Goal: Information Seeking & Learning: Learn about a topic

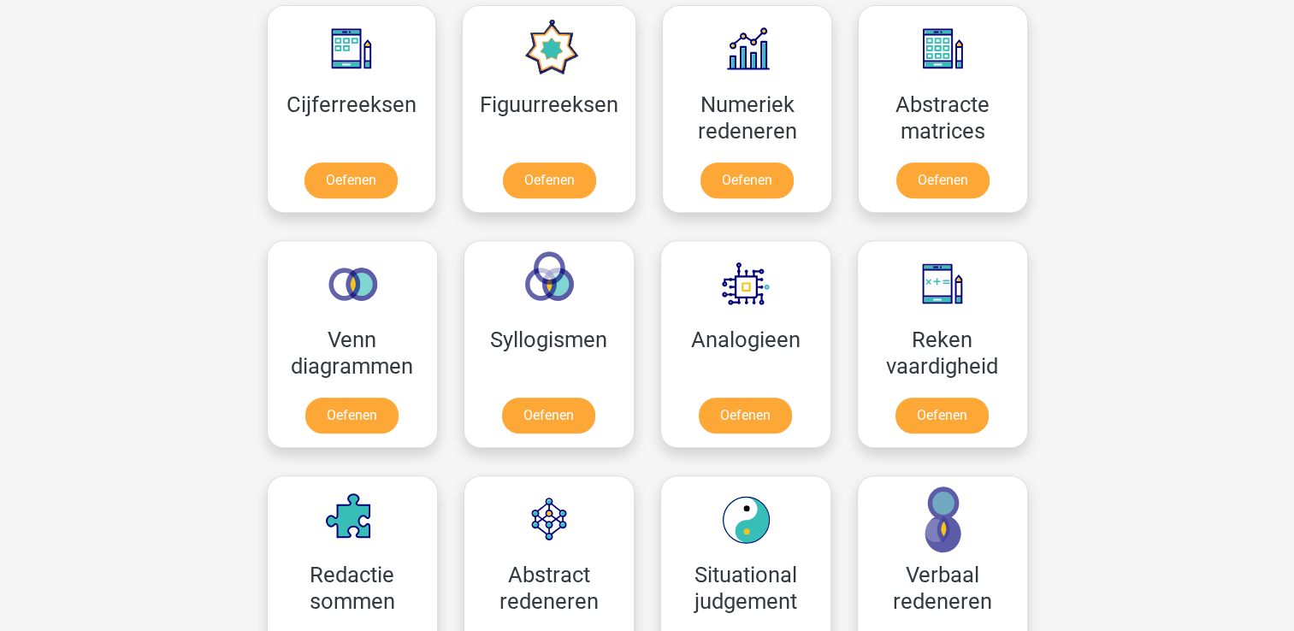
scroll to position [799, 0]
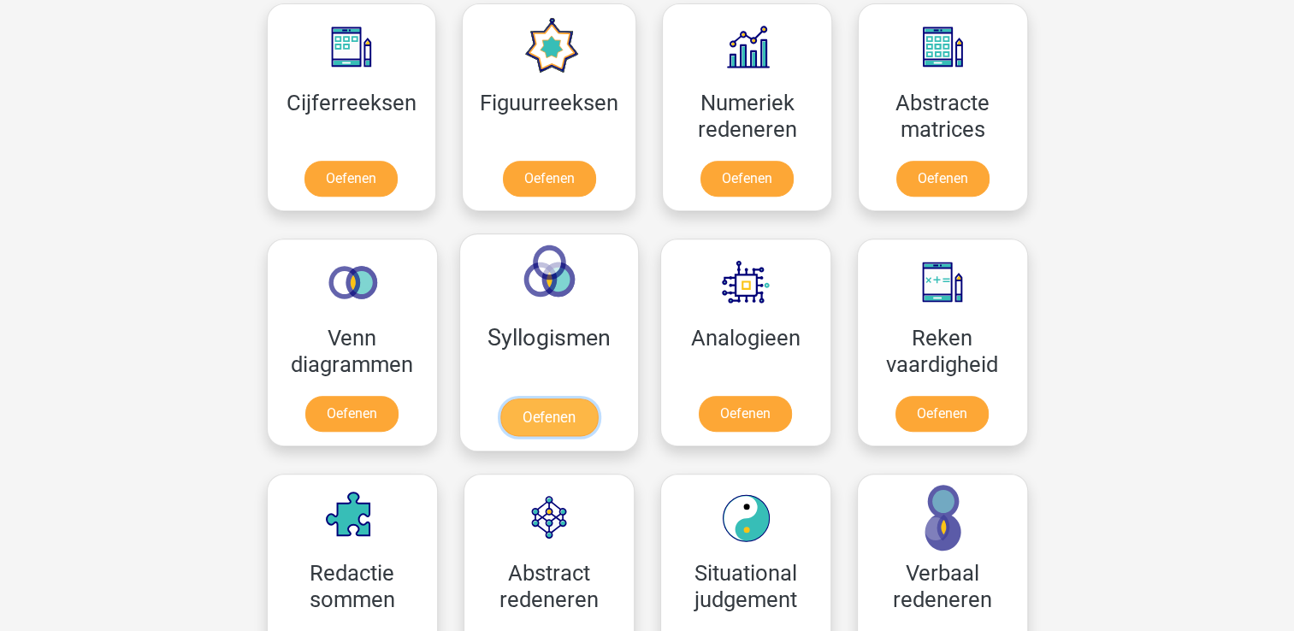
click at [564, 418] on link "Oefenen" at bounding box center [547, 418] width 97 height 38
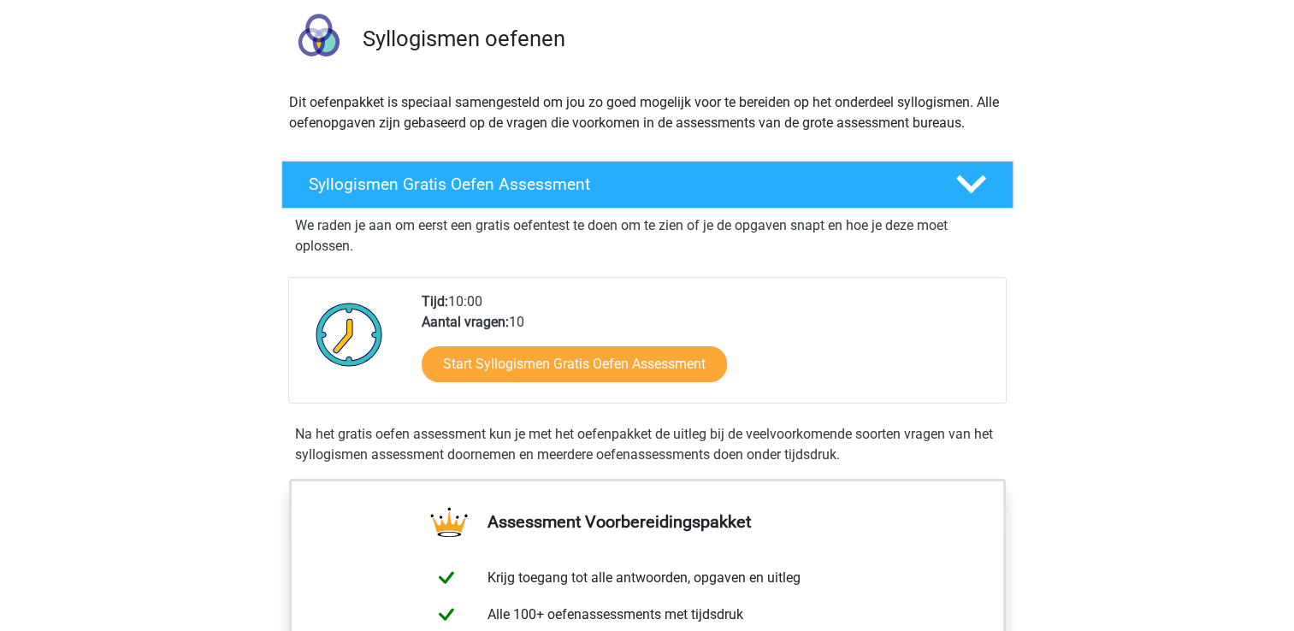
scroll to position [123, 0]
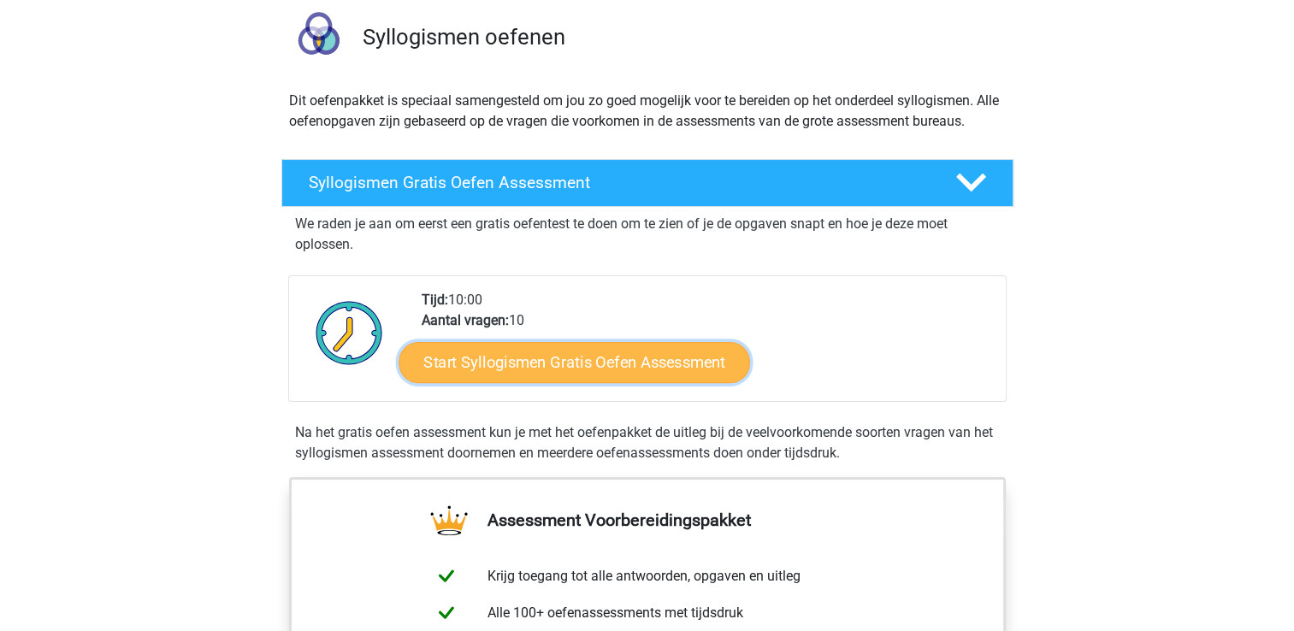
click at [584, 368] on link "Start Syllogismen Gratis Oefen Assessment" at bounding box center [574, 361] width 351 height 41
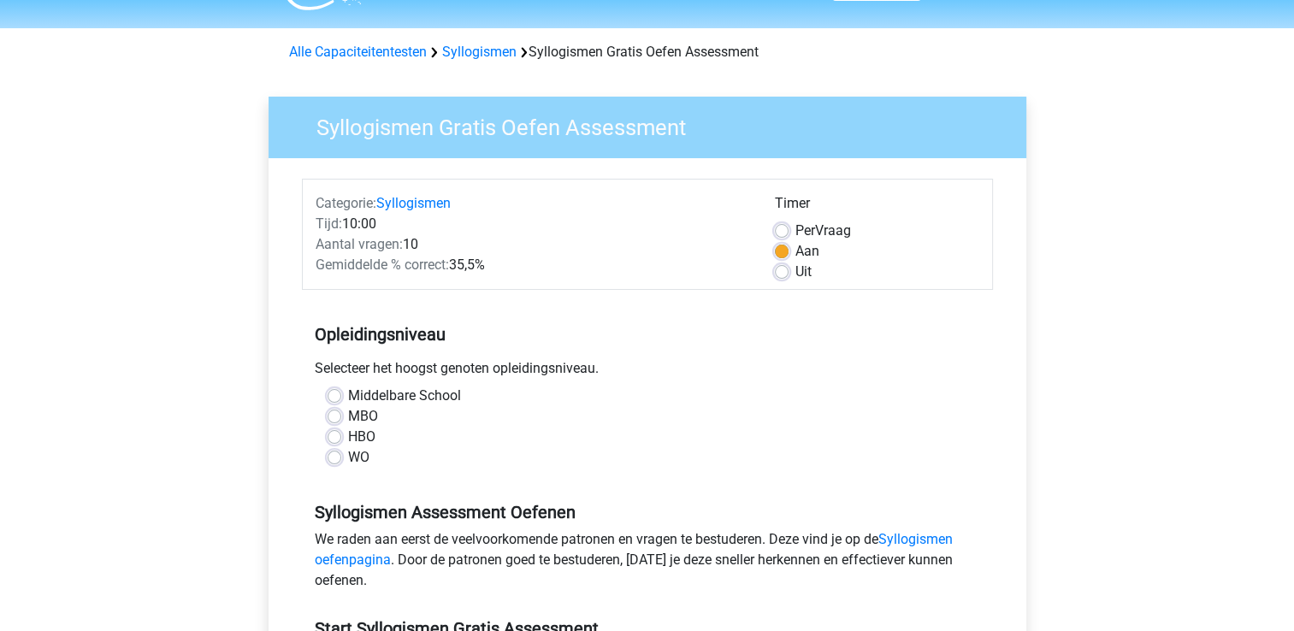
scroll to position [50, 0]
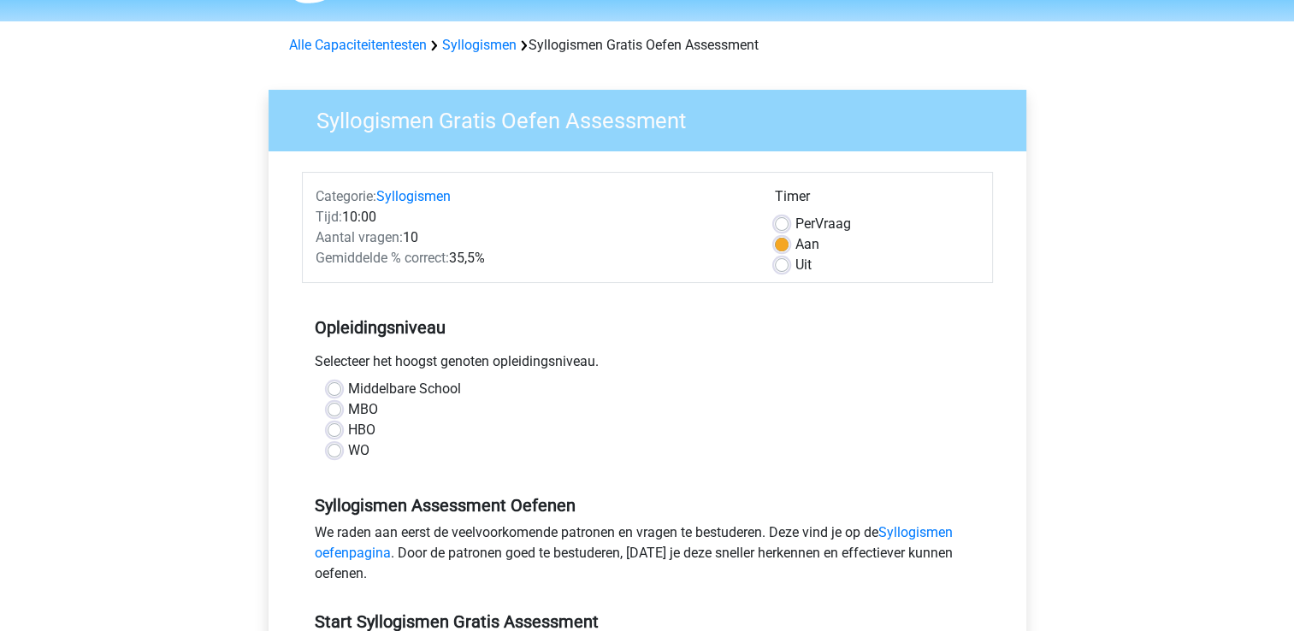
click at [363, 429] on label "HBO" at bounding box center [361, 430] width 27 height 21
click at [341, 429] on input "HBO" at bounding box center [335, 428] width 14 height 17
radio input "true"
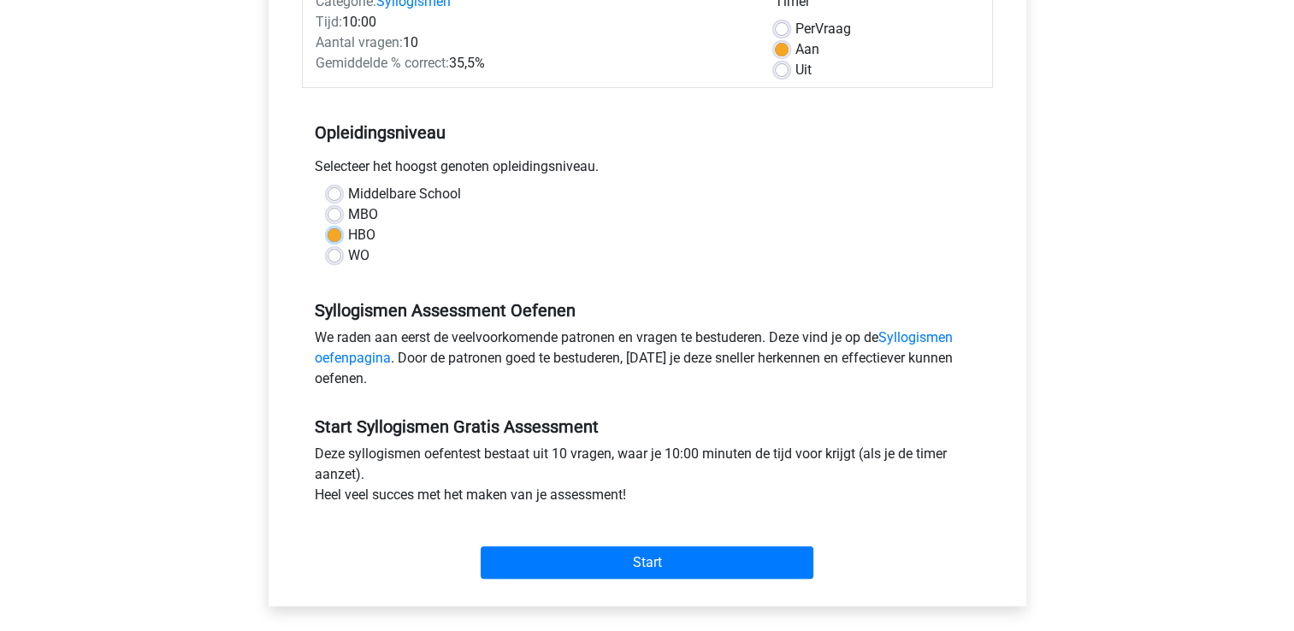
scroll to position [248, 0]
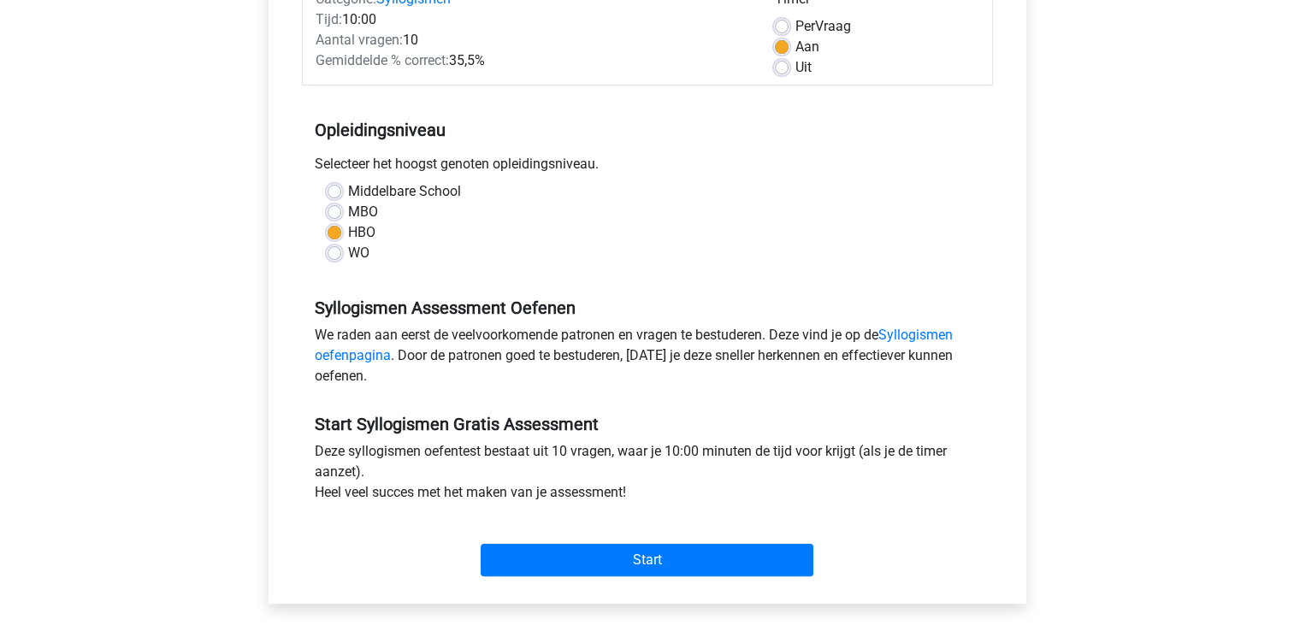
click at [552, 396] on div "Start Syllogismen Gratis Assessment Deze syllogismen oefentest bestaat uit 10 v…" at bounding box center [647, 488] width 691 height 190
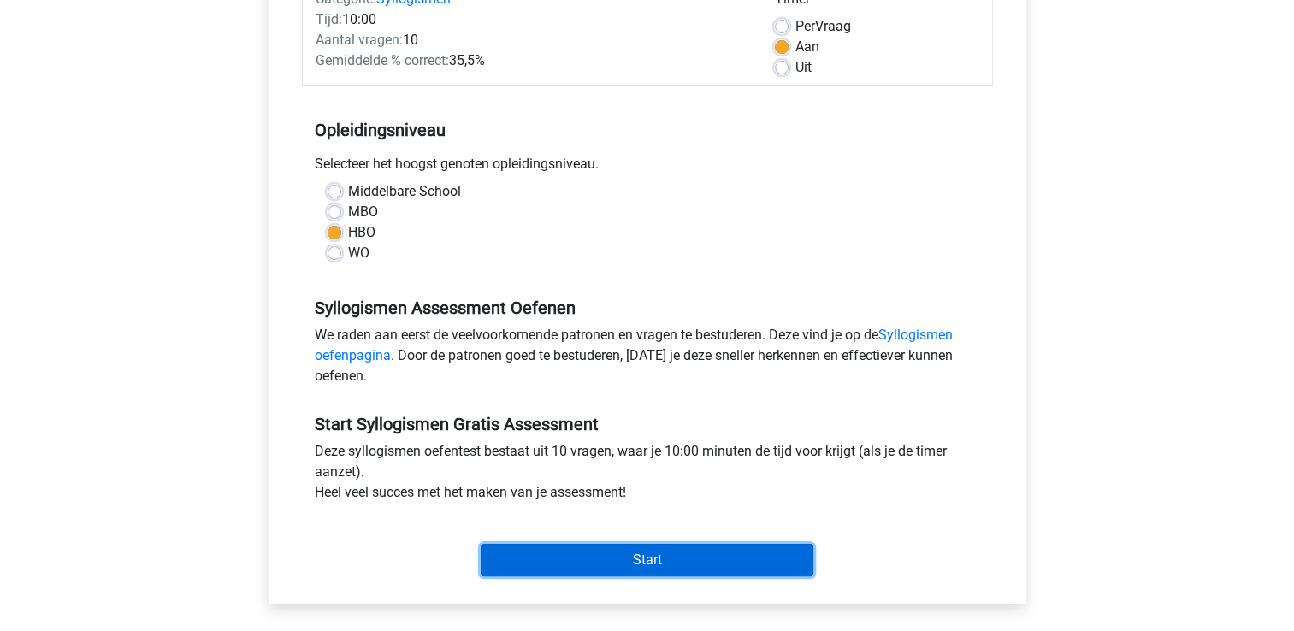
click at [645, 559] on input "Start" at bounding box center [647, 560] width 333 height 32
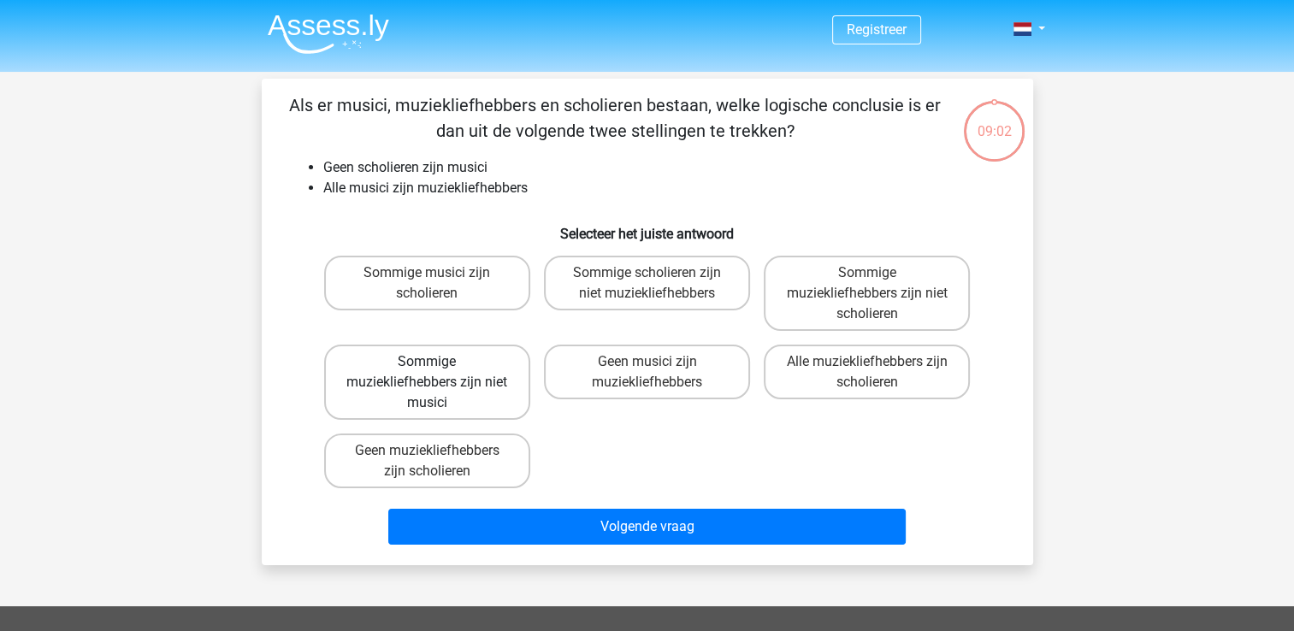
click at [475, 399] on label "Sommige muziekliefhebbers zijn niet musici" at bounding box center [427, 382] width 206 height 75
click at [438, 373] on input "Sommige muziekliefhebbers zijn niet musici" at bounding box center [432, 367] width 11 height 11
radio input "true"
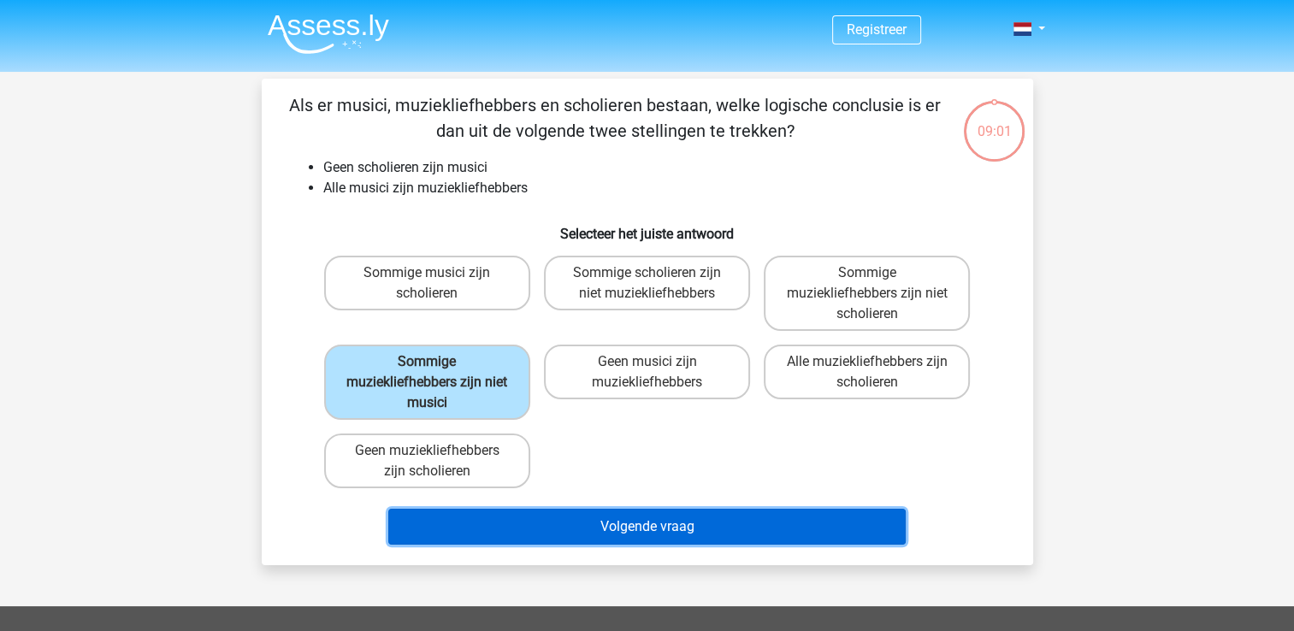
click at [657, 532] on button "Volgende vraag" at bounding box center [646, 527] width 517 height 36
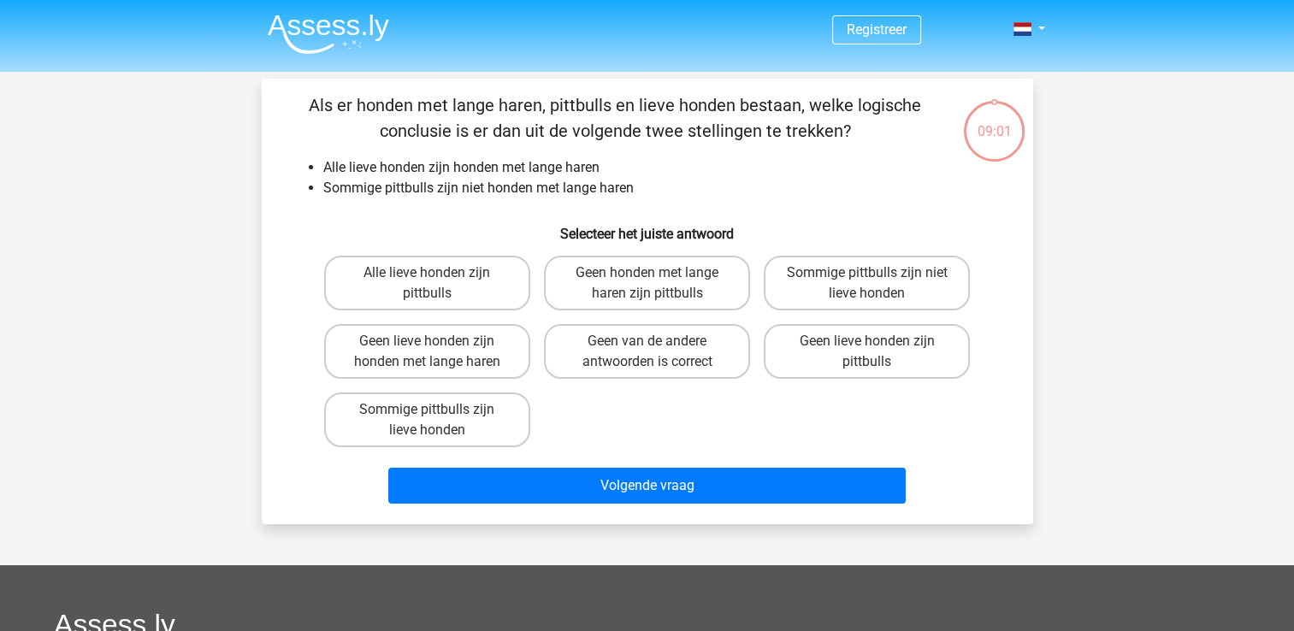
scroll to position [79, 0]
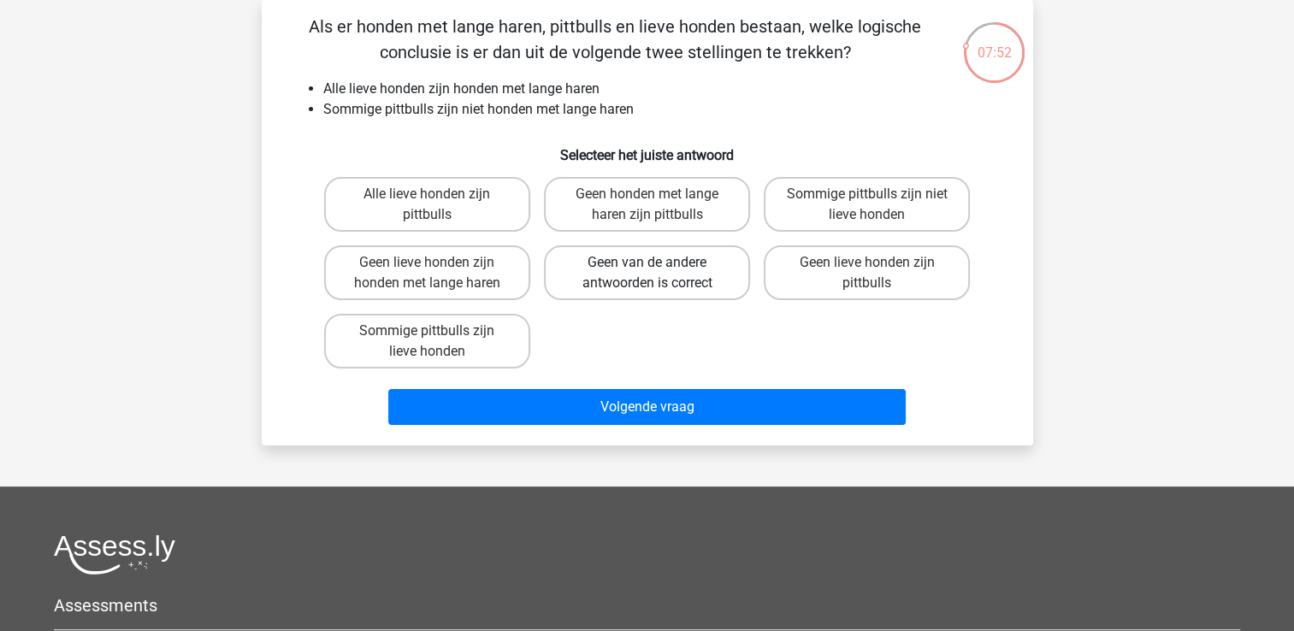
click at [672, 283] on label "Geen van de andere antwoorden is correct" at bounding box center [647, 272] width 206 height 55
click at [658, 274] on input "Geen van de andere antwoorden is correct" at bounding box center [652, 268] width 11 height 11
radio input "true"
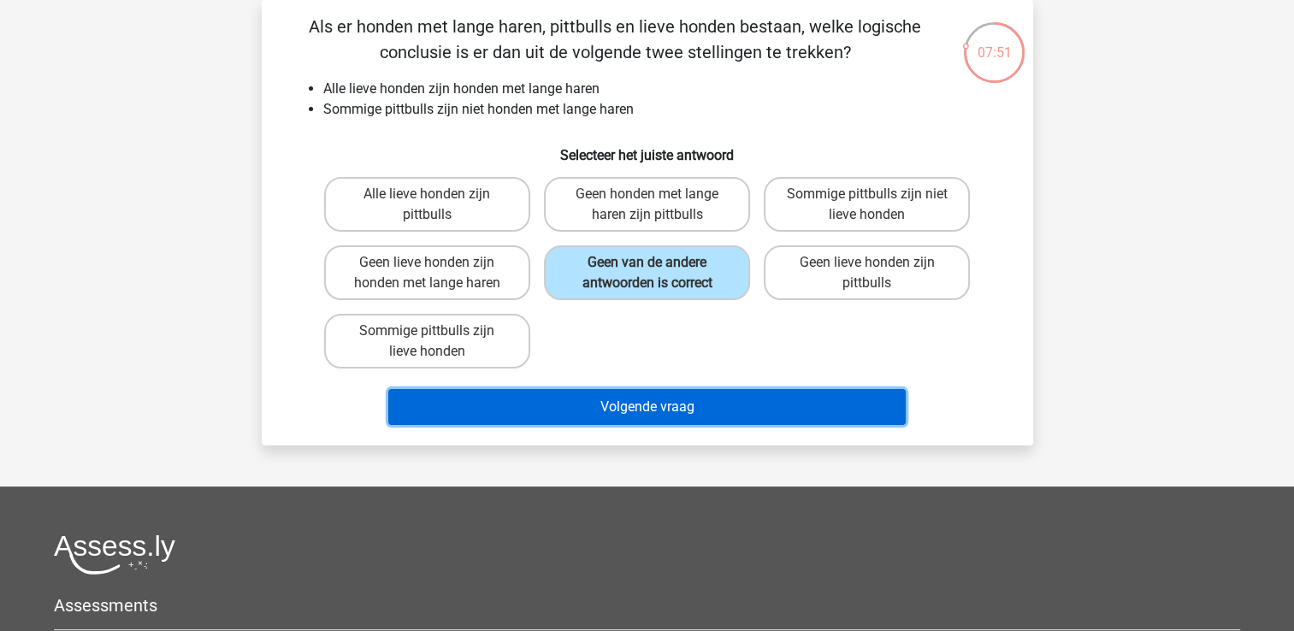
click at [682, 402] on button "Volgende vraag" at bounding box center [646, 407] width 517 height 36
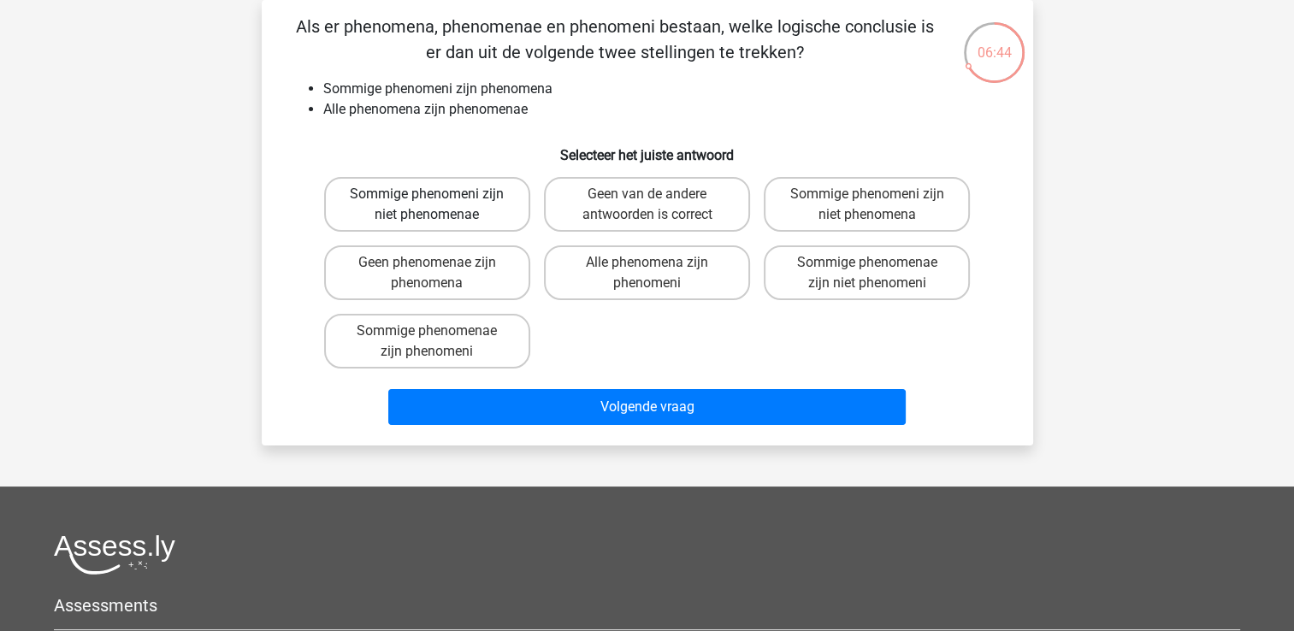
click at [469, 217] on label "Sommige phenomeni zijn niet phenomenae" at bounding box center [427, 204] width 206 height 55
click at [438, 205] on input "Sommige phenomeni zijn niet phenomenae" at bounding box center [432, 199] width 11 height 11
radio input "true"
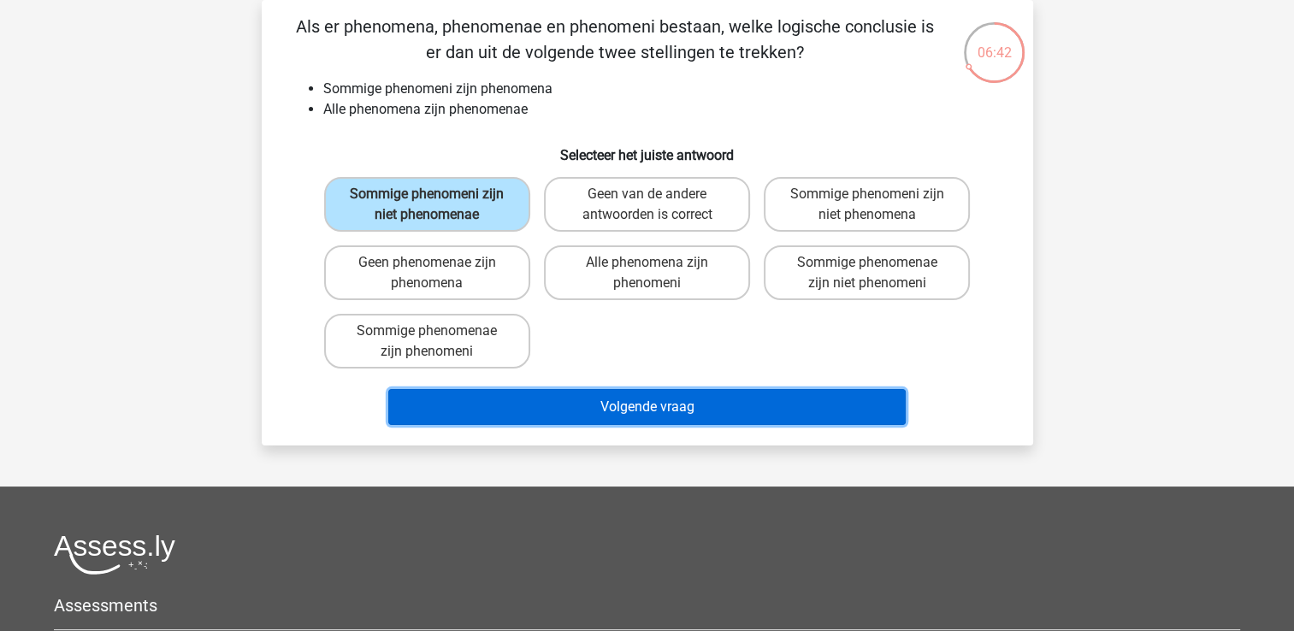
click at [618, 405] on button "Volgende vraag" at bounding box center [646, 407] width 517 height 36
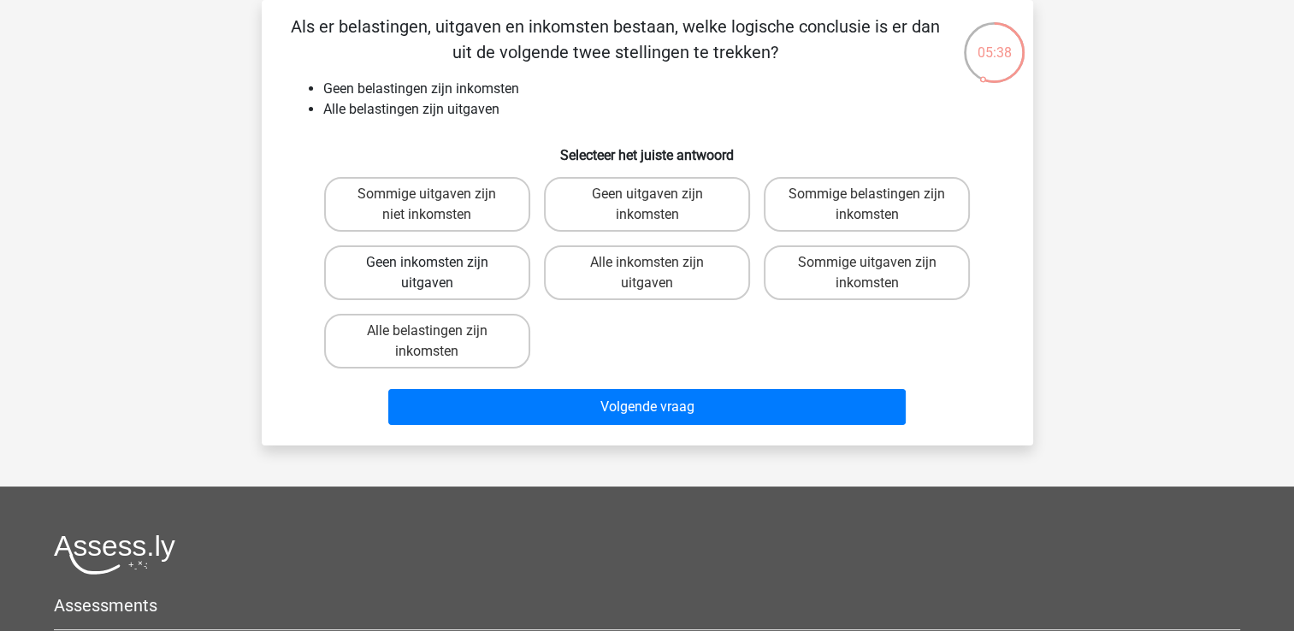
click at [491, 272] on label "Geen inkomsten zijn uitgaven" at bounding box center [427, 272] width 206 height 55
click at [438, 272] on input "Geen inkomsten zijn uitgaven" at bounding box center [432, 268] width 11 height 11
radio input "true"
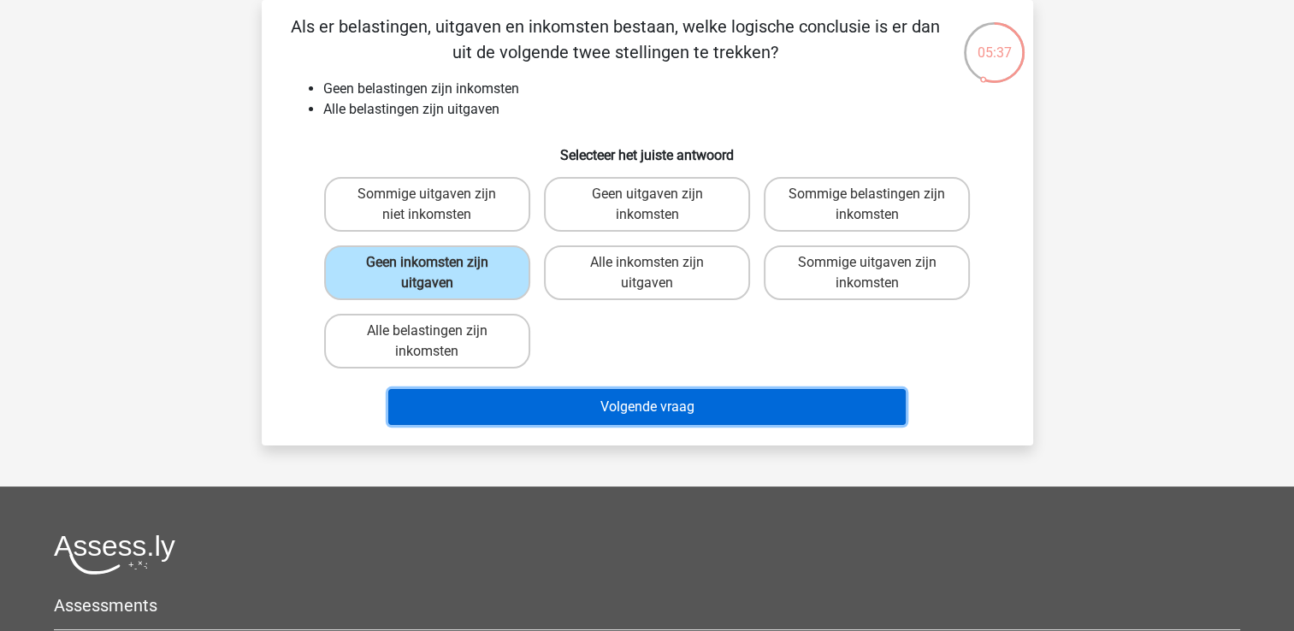
click at [664, 409] on button "Volgende vraag" at bounding box center [646, 407] width 517 height 36
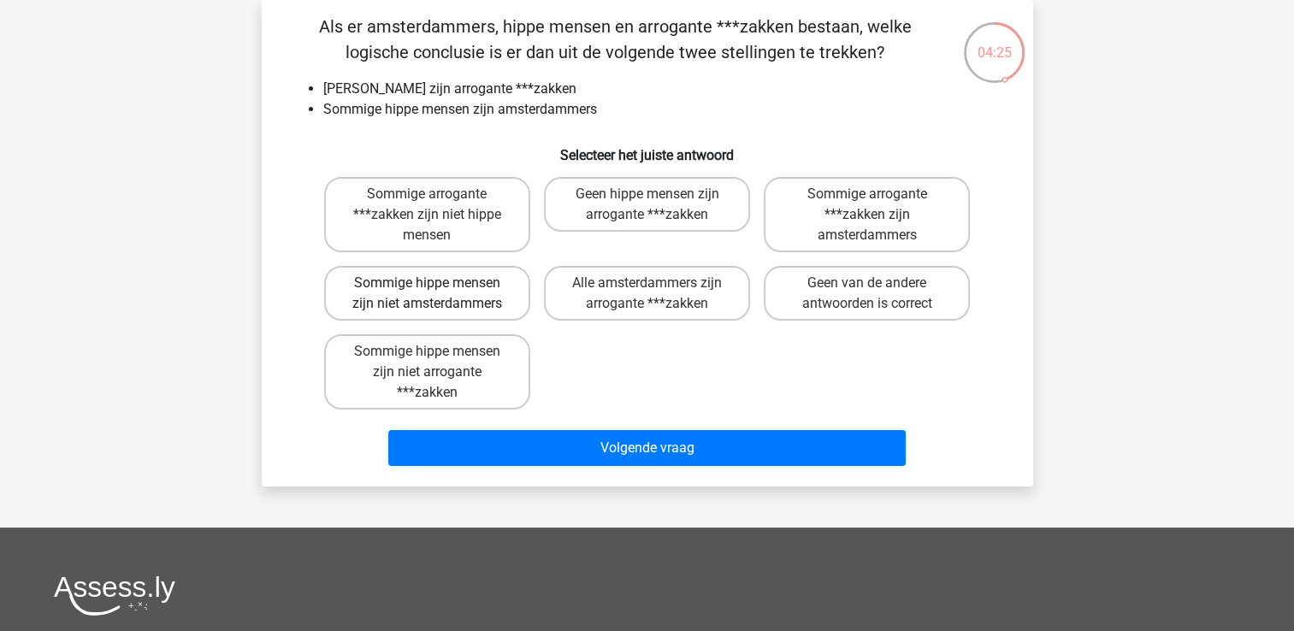
click at [401, 289] on label "Sommige hippe mensen zijn niet amsterdammers" at bounding box center [427, 293] width 206 height 55
click at [427, 289] on input "Sommige hippe mensen zijn niet amsterdammers" at bounding box center [432, 288] width 11 height 11
radio input "true"
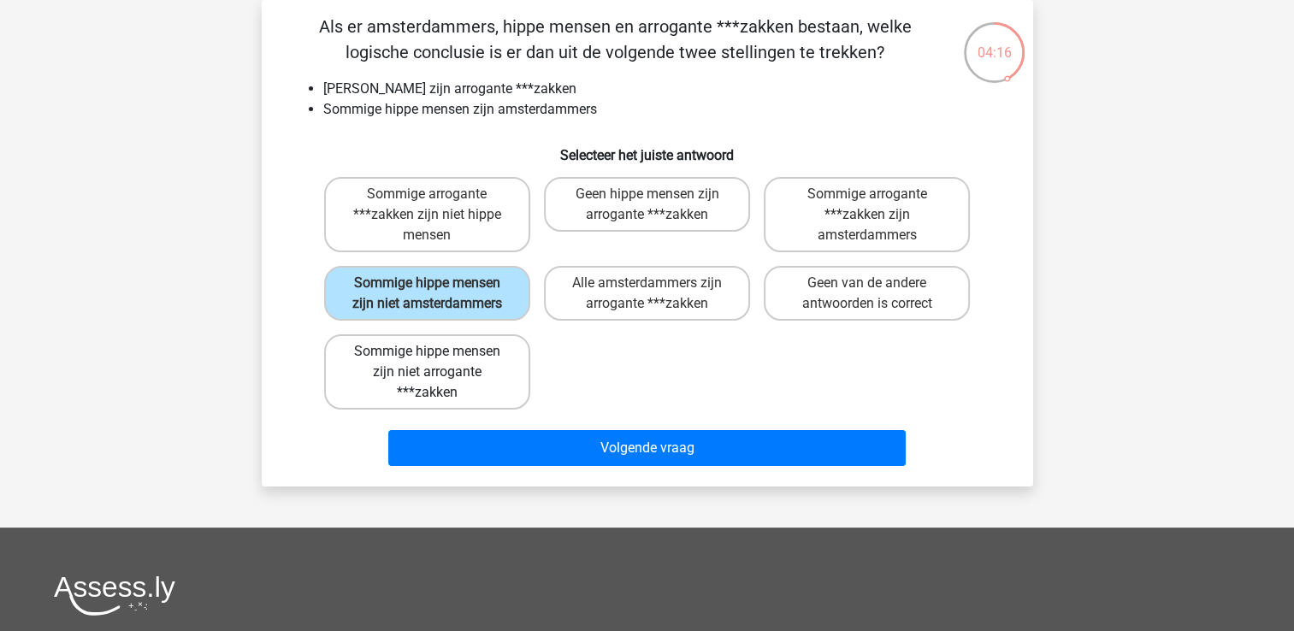
click at [465, 373] on label "Sommige hippe mensen zijn niet arrogante ***zakken" at bounding box center [427, 371] width 206 height 75
click at [438, 363] on input "Sommige hippe mensen zijn niet arrogante ***zakken" at bounding box center [432, 356] width 11 height 11
radio input "true"
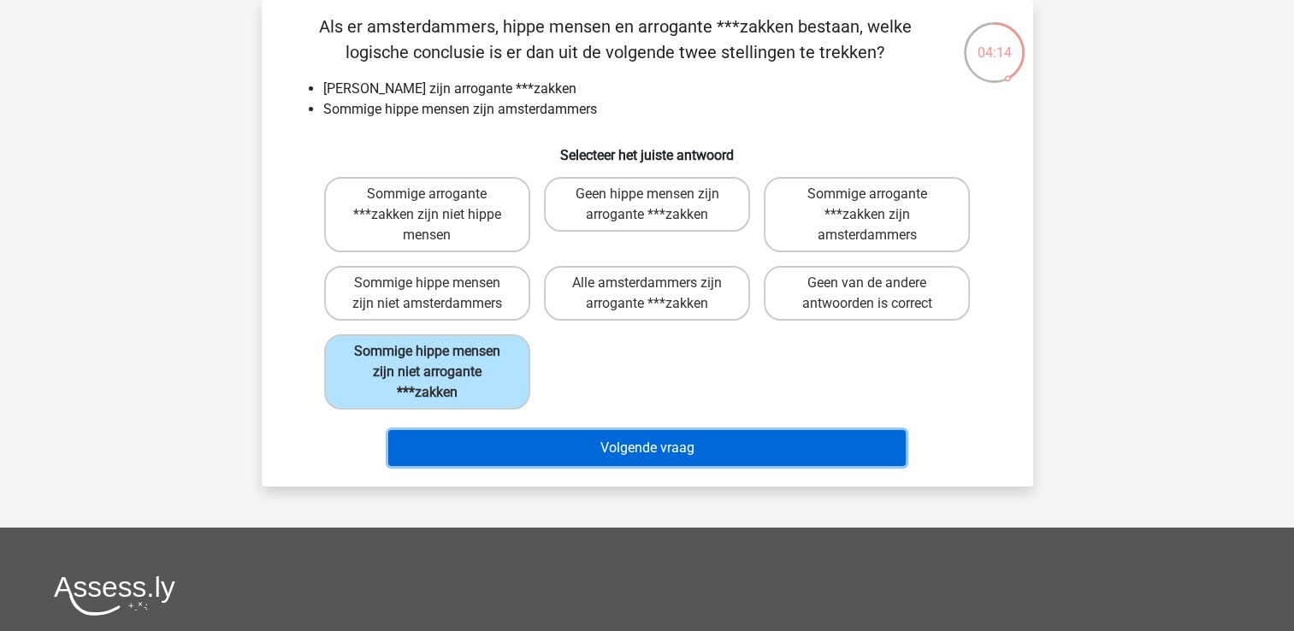
click at [538, 441] on button "Volgende vraag" at bounding box center [646, 448] width 517 height 36
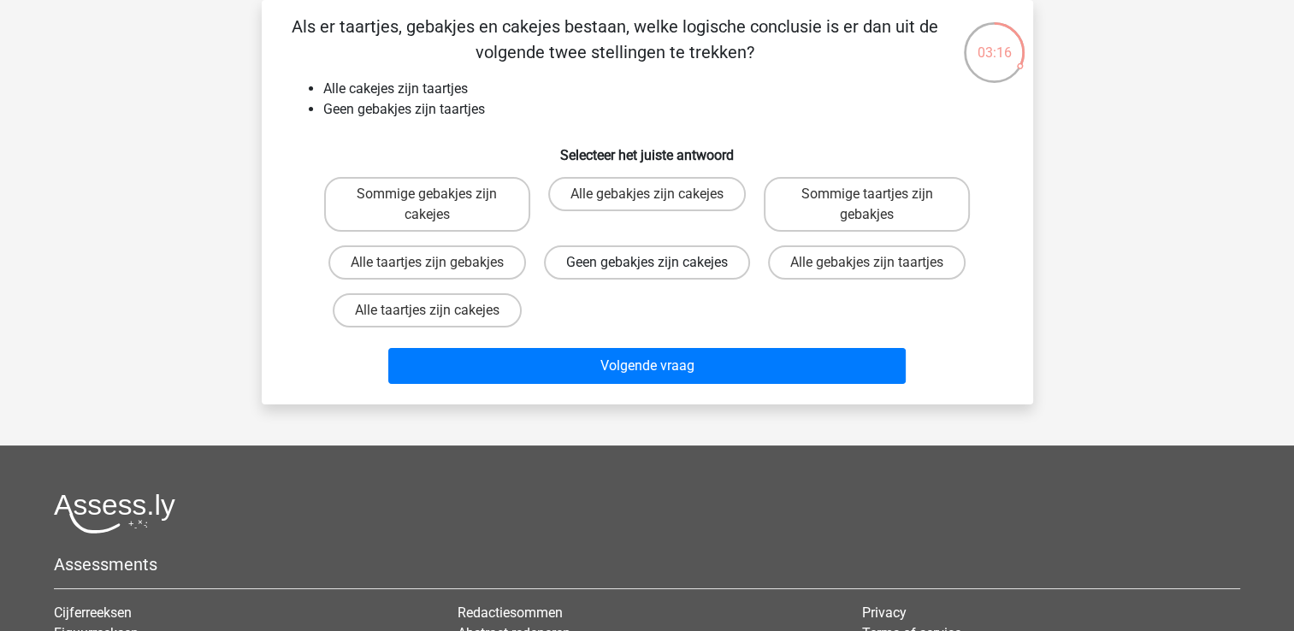
click at [644, 280] on label "Geen gebakjes zijn cakejes" at bounding box center [647, 262] width 206 height 34
click at [647, 274] on input "Geen gebakjes zijn cakejes" at bounding box center [652, 268] width 11 height 11
radio input "true"
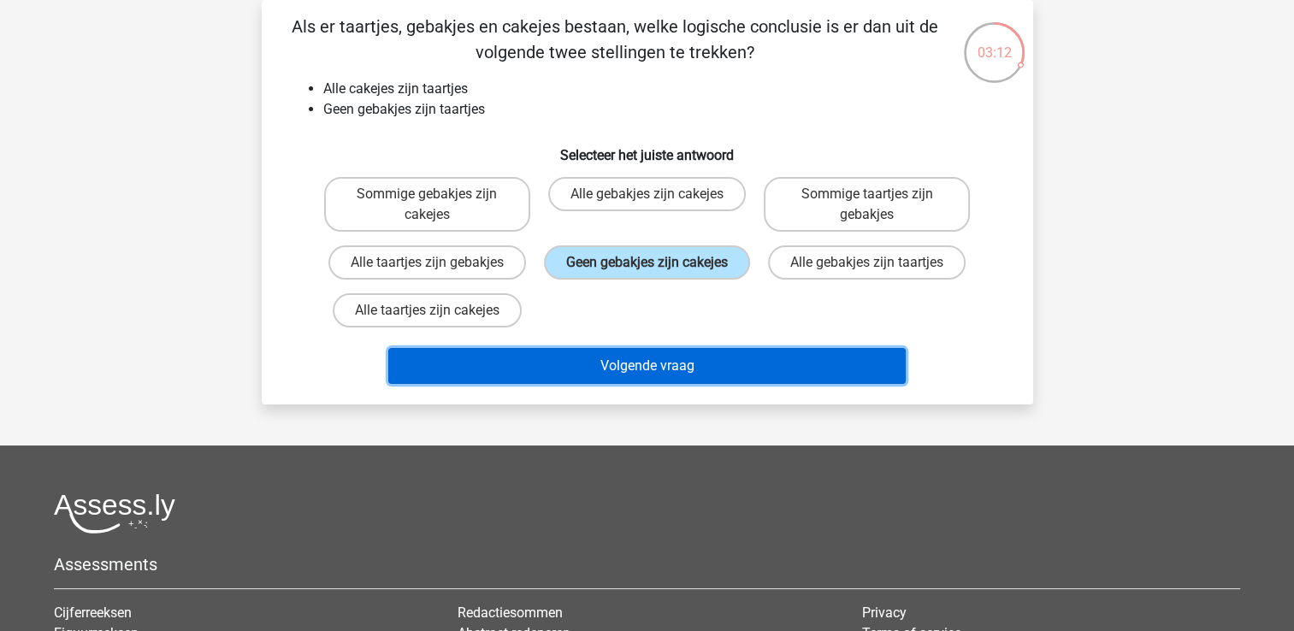
click at [637, 384] on button "Volgende vraag" at bounding box center [646, 366] width 517 height 36
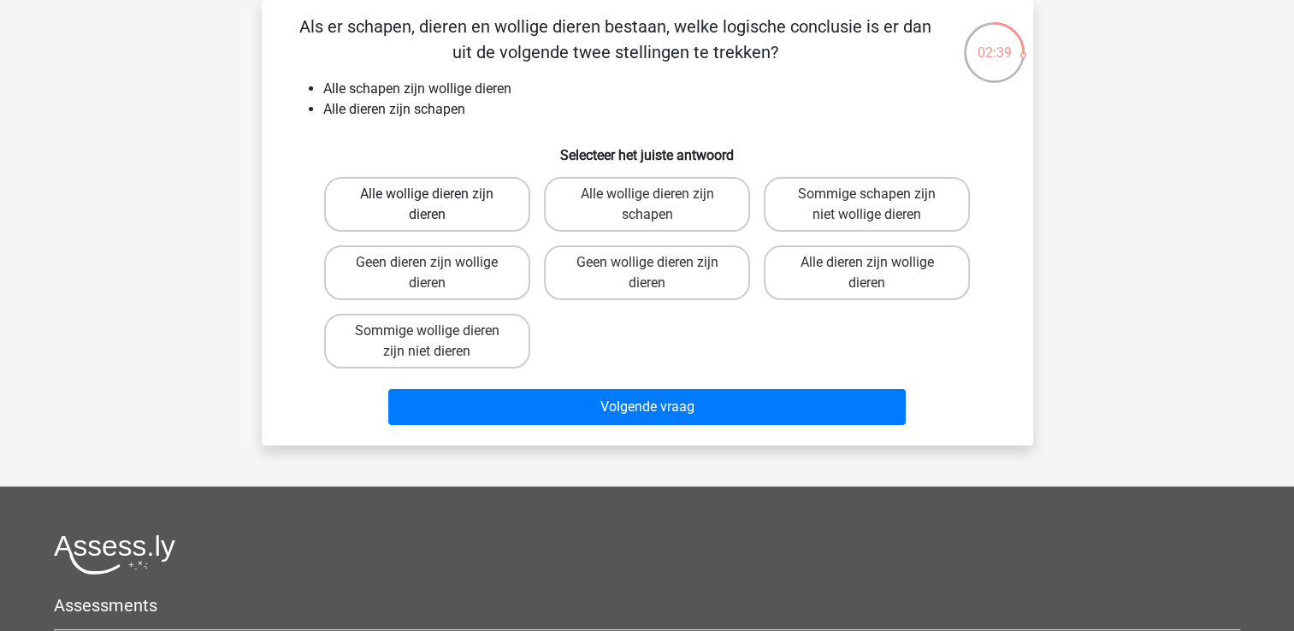
click at [444, 216] on label "Alle wollige dieren zijn dieren" at bounding box center [427, 204] width 206 height 55
click at [438, 205] on input "Alle wollige dieren zijn dieren" at bounding box center [432, 199] width 11 height 11
radio input "true"
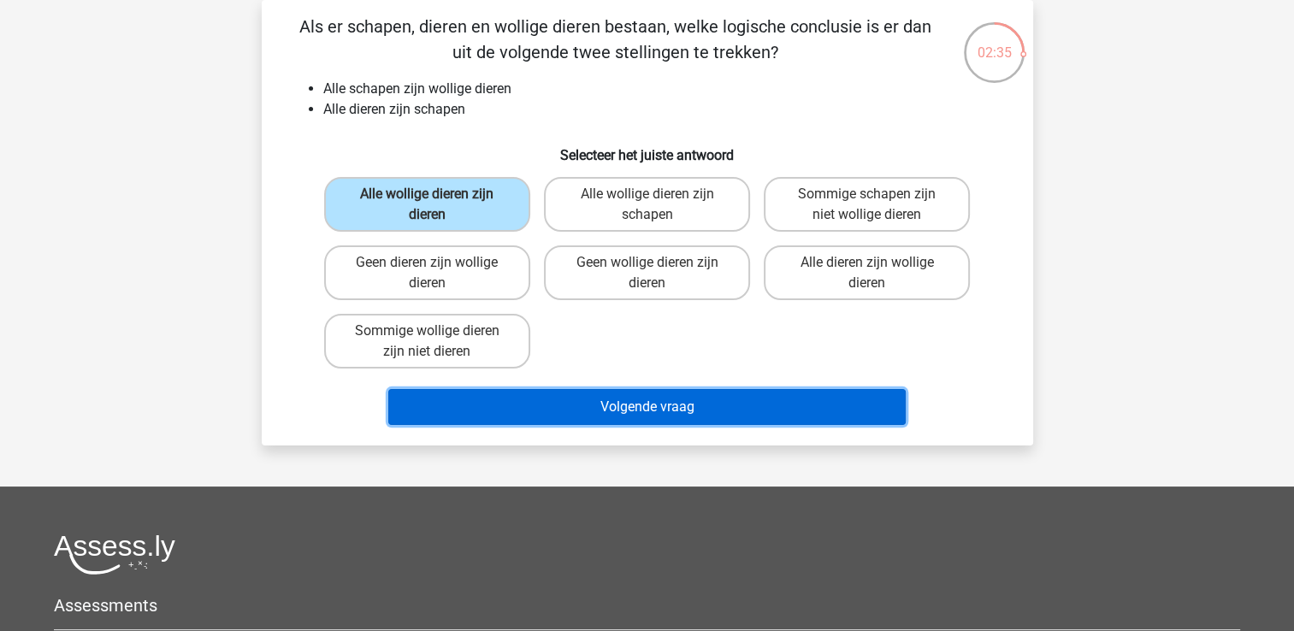
click at [636, 409] on button "Volgende vraag" at bounding box center [646, 407] width 517 height 36
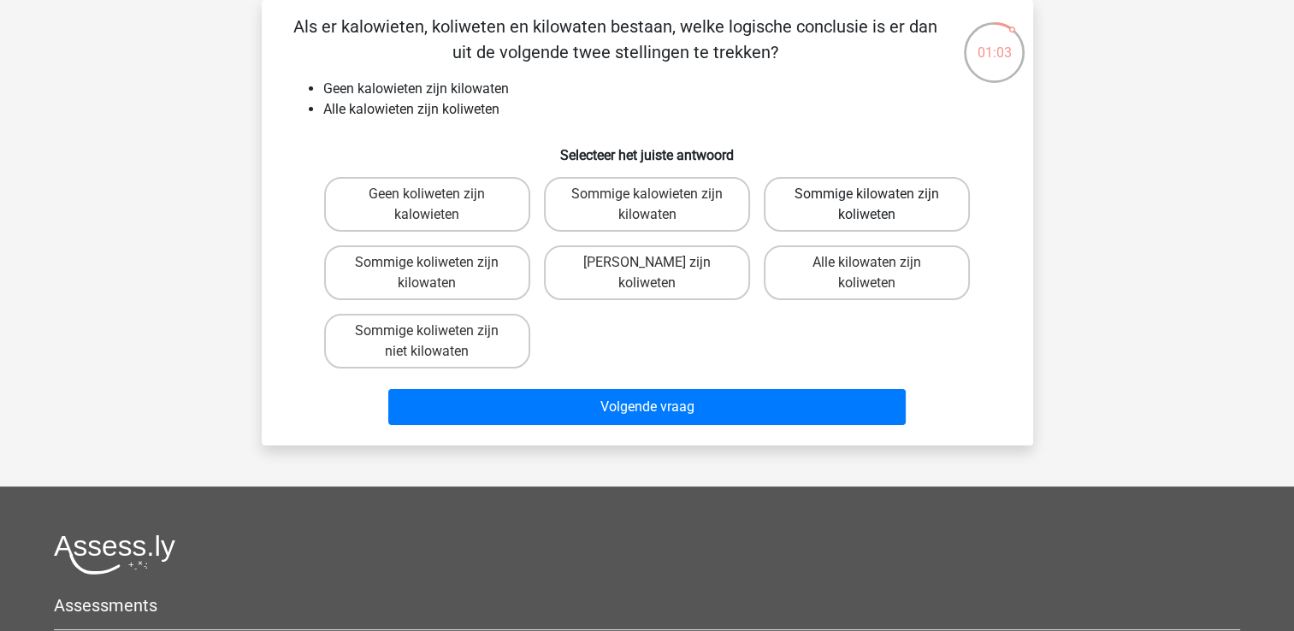
click at [819, 204] on label "Sommige kilowaten zijn koliweten" at bounding box center [867, 204] width 206 height 55
click at [867, 204] on input "Sommige kilowaten zijn koliweten" at bounding box center [872, 199] width 11 height 11
radio input "true"
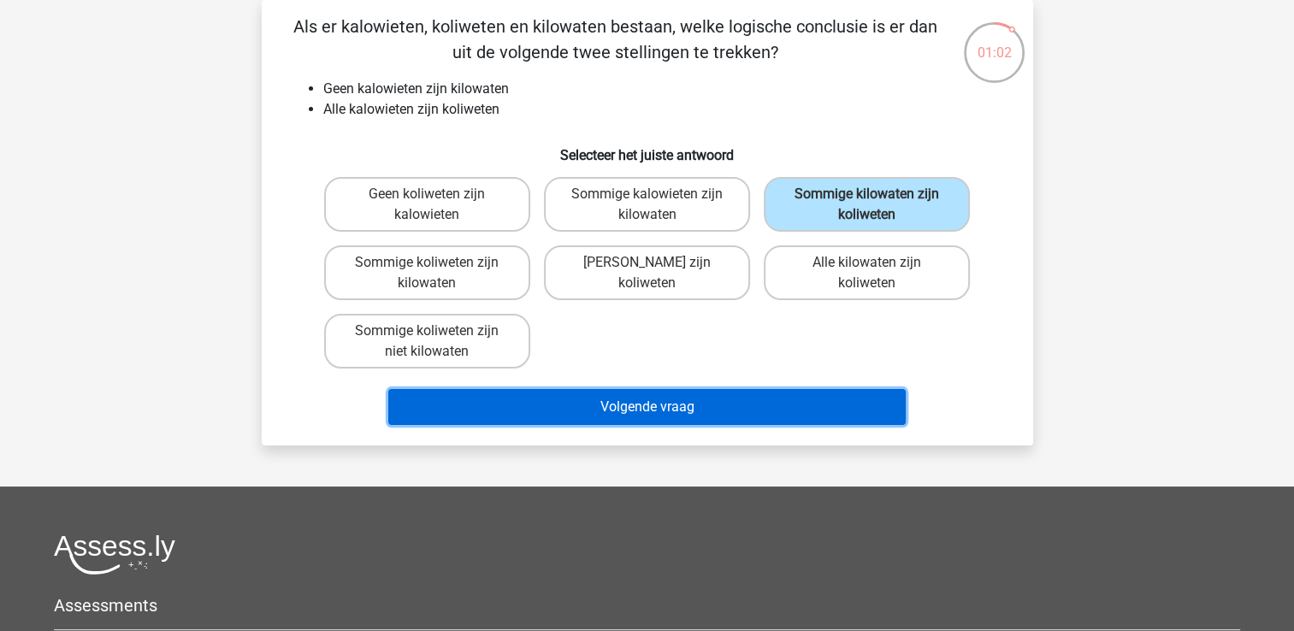
click at [763, 401] on button "Volgende vraag" at bounding box center [646, 407] width 517 height 36
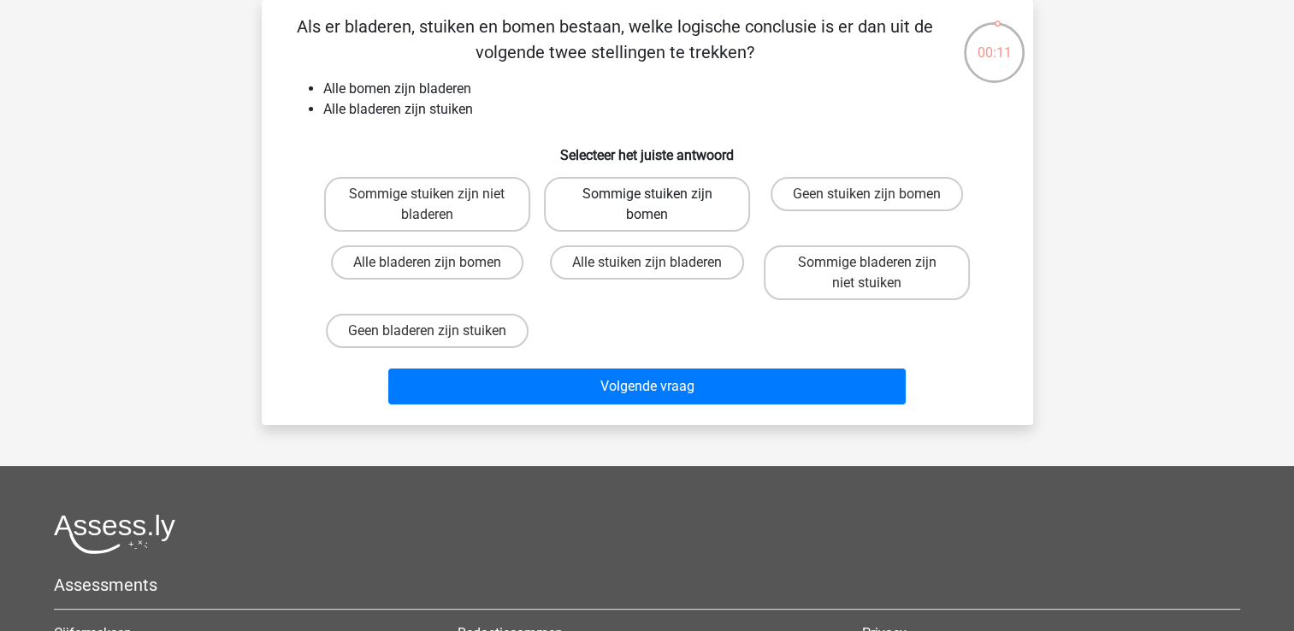
click at [579, 217] on label "Sommige stuiken zijn bomen" at bounding box center [647, 204] width 206 height 55
click at [647, 205] on input "Sommige stuiken zijn bomen" at bounding box center [652, 199] width 11 height 11
radio input "true"
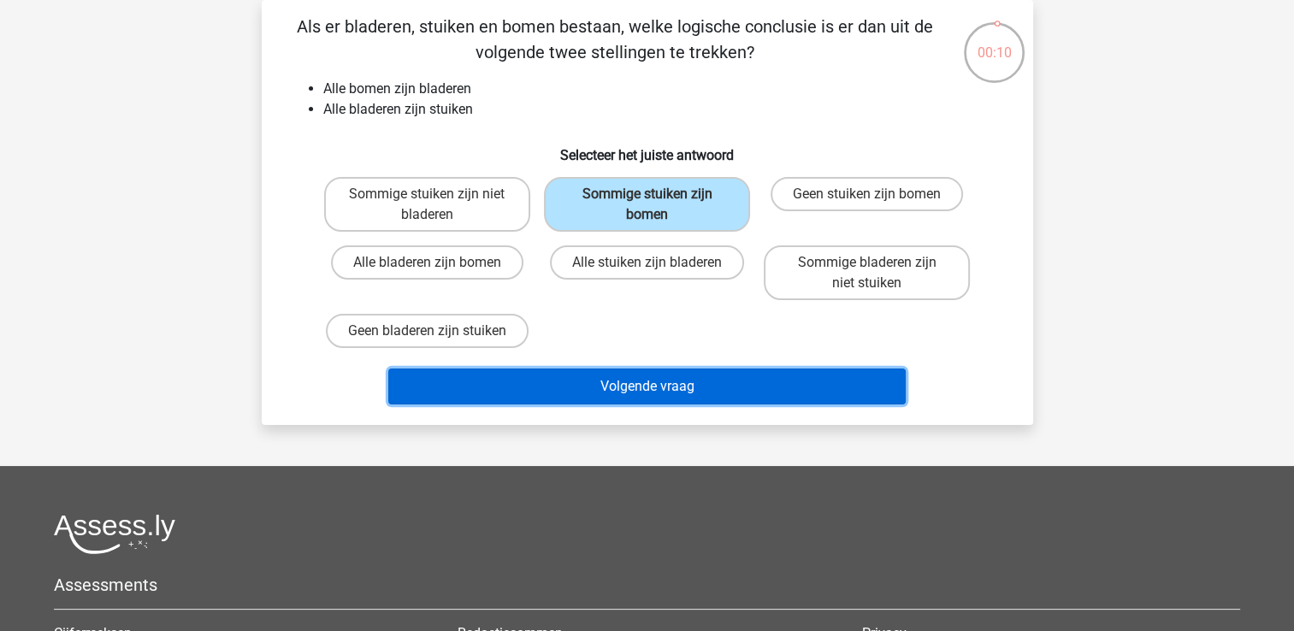
click at [602, 387] on button "Volgende vraag" at bounding box center [646, 387] width 517 height 36
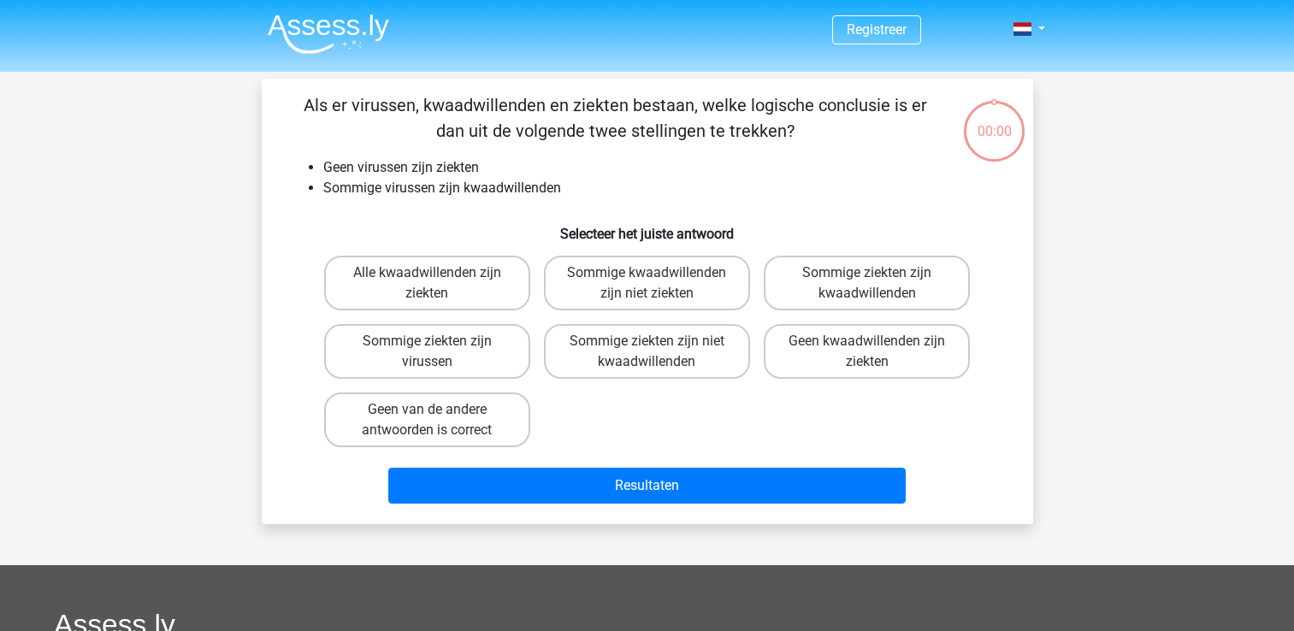
scroll to position [79, 0]
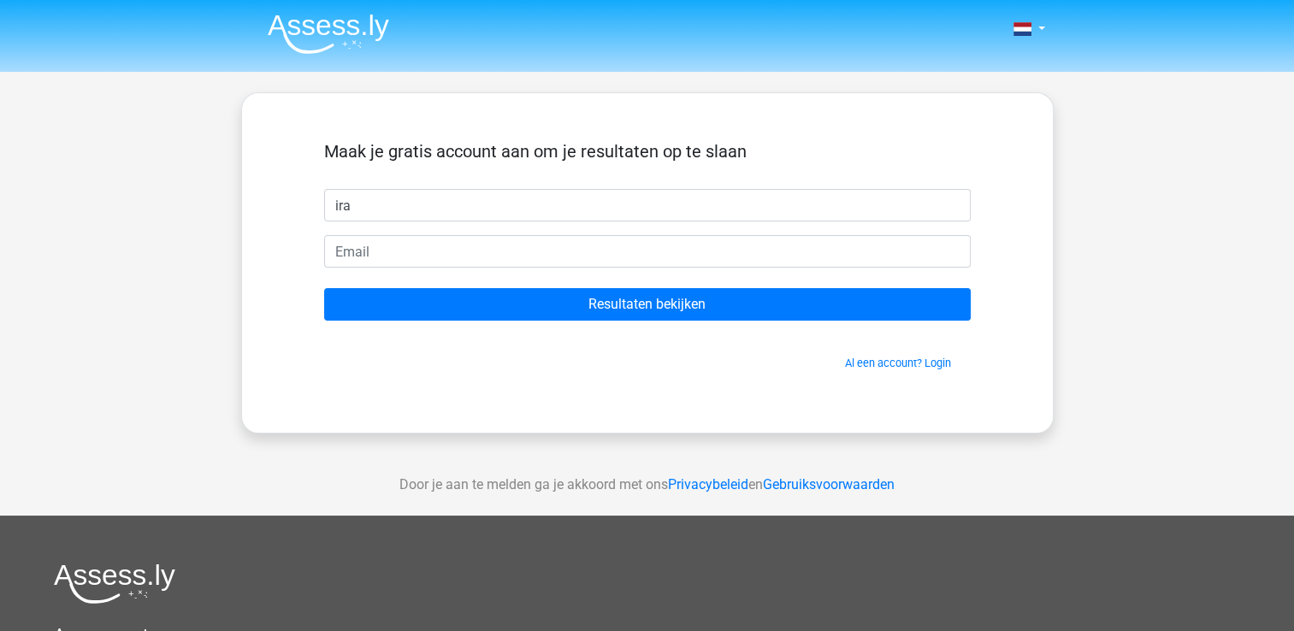
type input "[PERSON_NAME]"
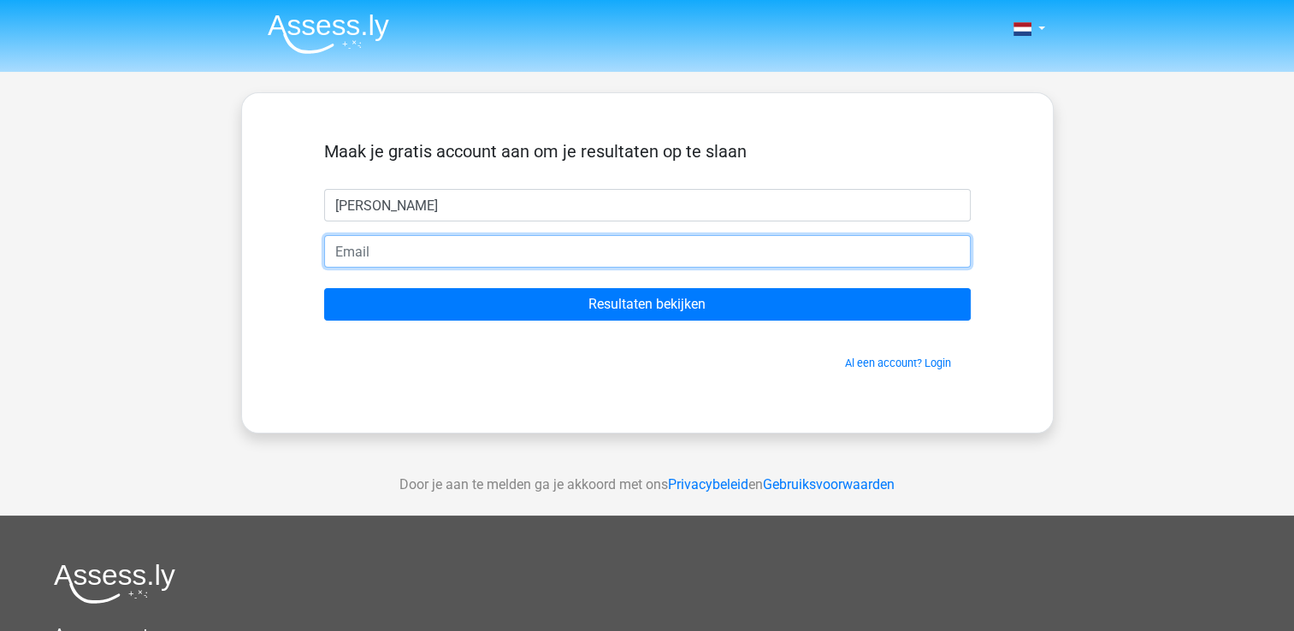
click at [390, 255] on input "email" at bounding box center [647, 251] width 647 height 32
type input "[PERSON_NAME][EMAIL_ADDRESS][DOMAIN_NAME]"
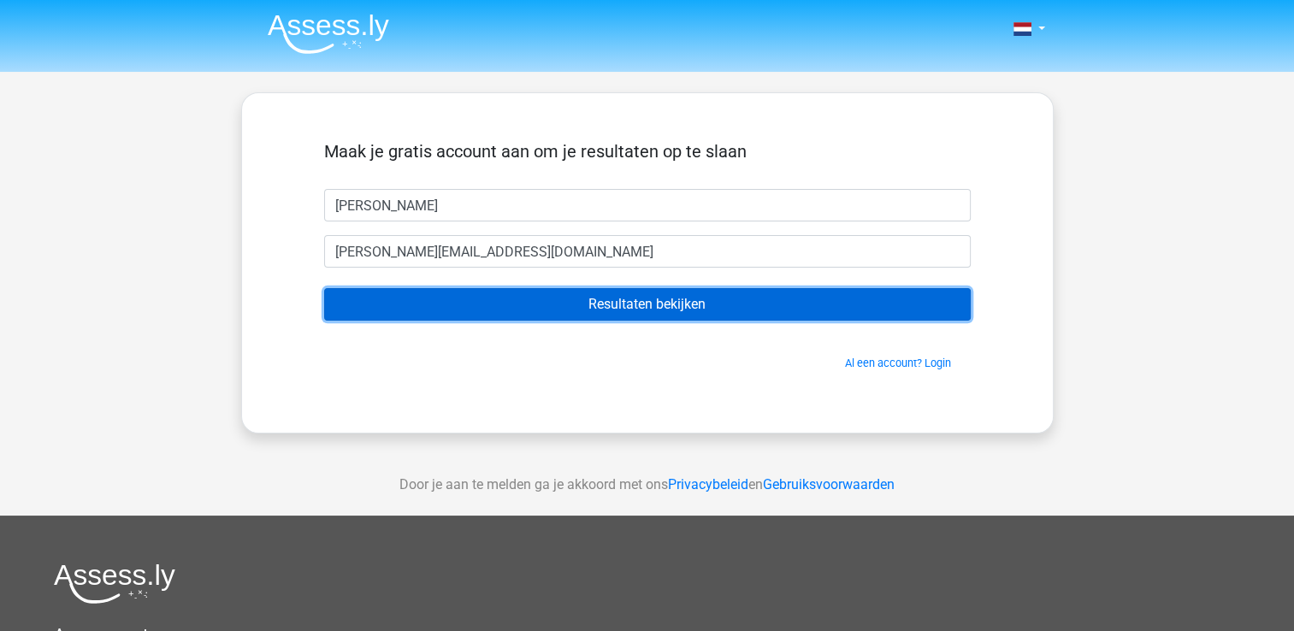
drag, startPoint x: 390, startPoint y: 313, endPoint x: 353, endPoint y: 304, distance: 37.8
click at [353, 304] on input "Resultaten bekijken" at bounding box center [647, 304] width 647 height 32
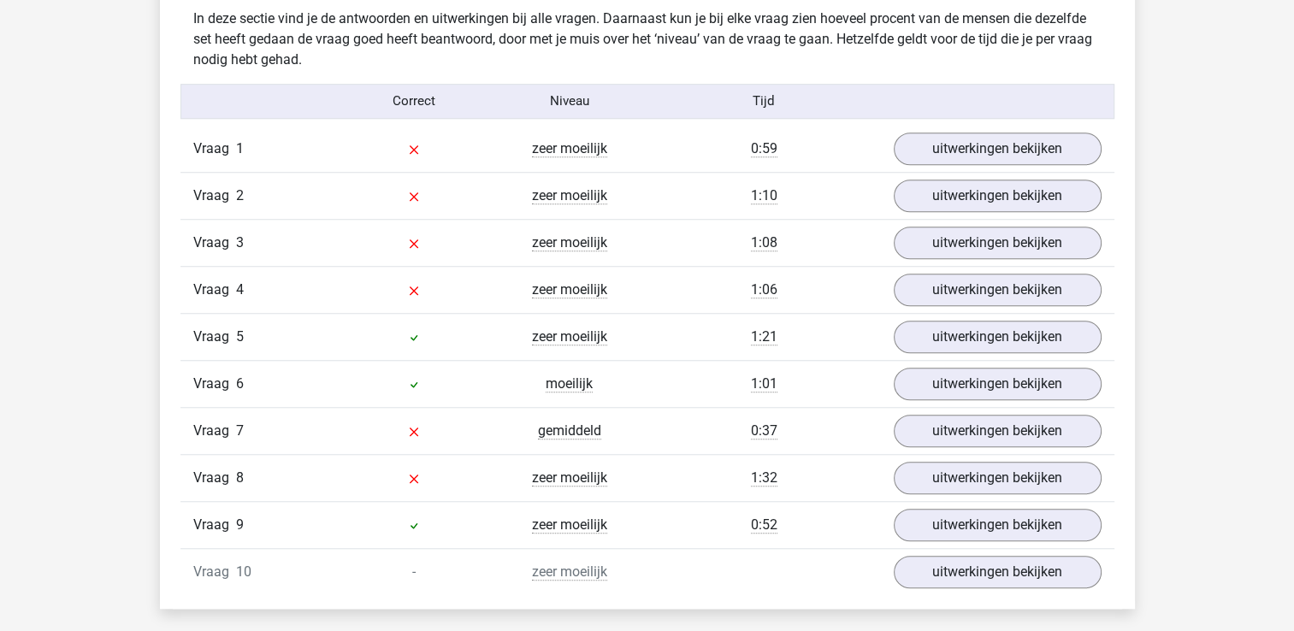
scroll to position [1351, 0]
click at [954, 145] on link "uitwerkingen bekijken" at bounding box center [996, 148] width 239 height 38
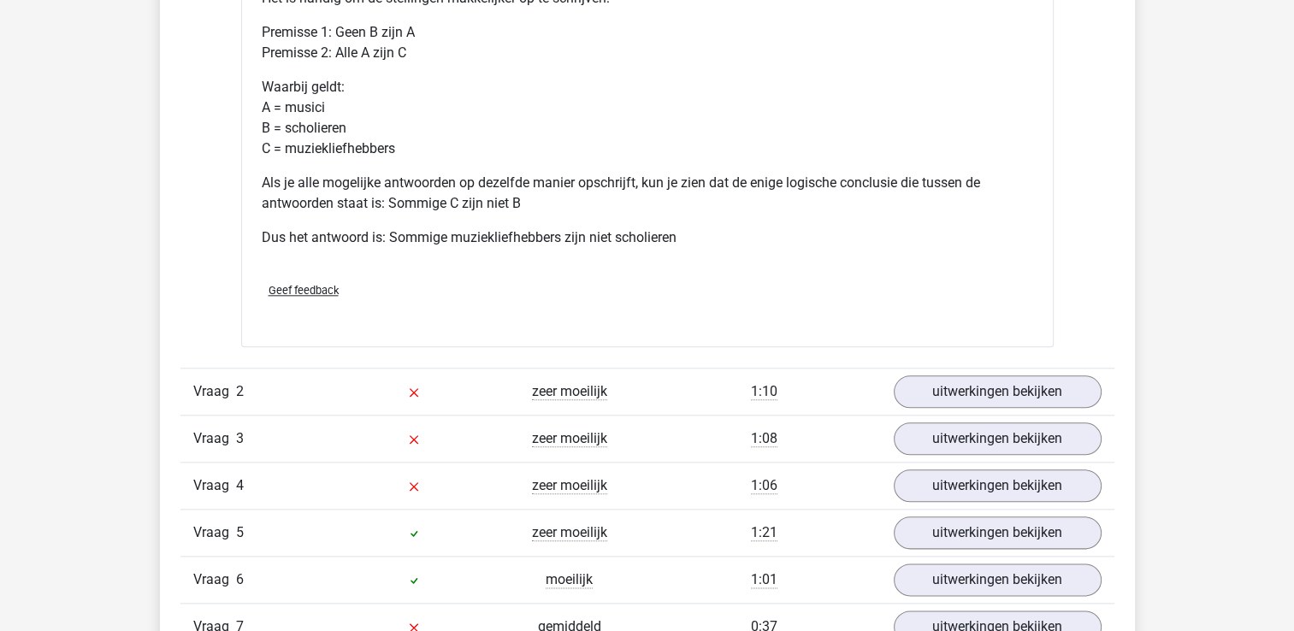
scroll to position [1877, 0]
click at [929, 392] on link "uitwerkingen bekijken" at bounding box center [996, 391] width 239 height 38
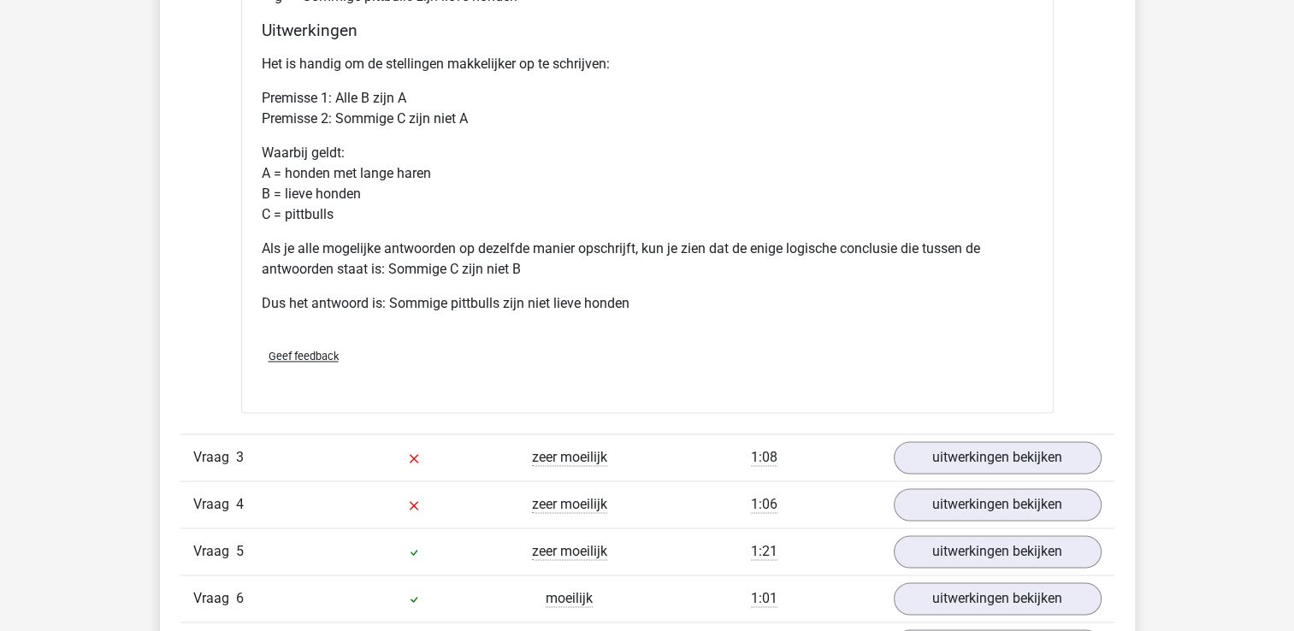
scroll to position [2581, 0]
click at [937, 447] on link "uitwerkingen bekijken" at bounding box center [996, 457] width 239 height 38
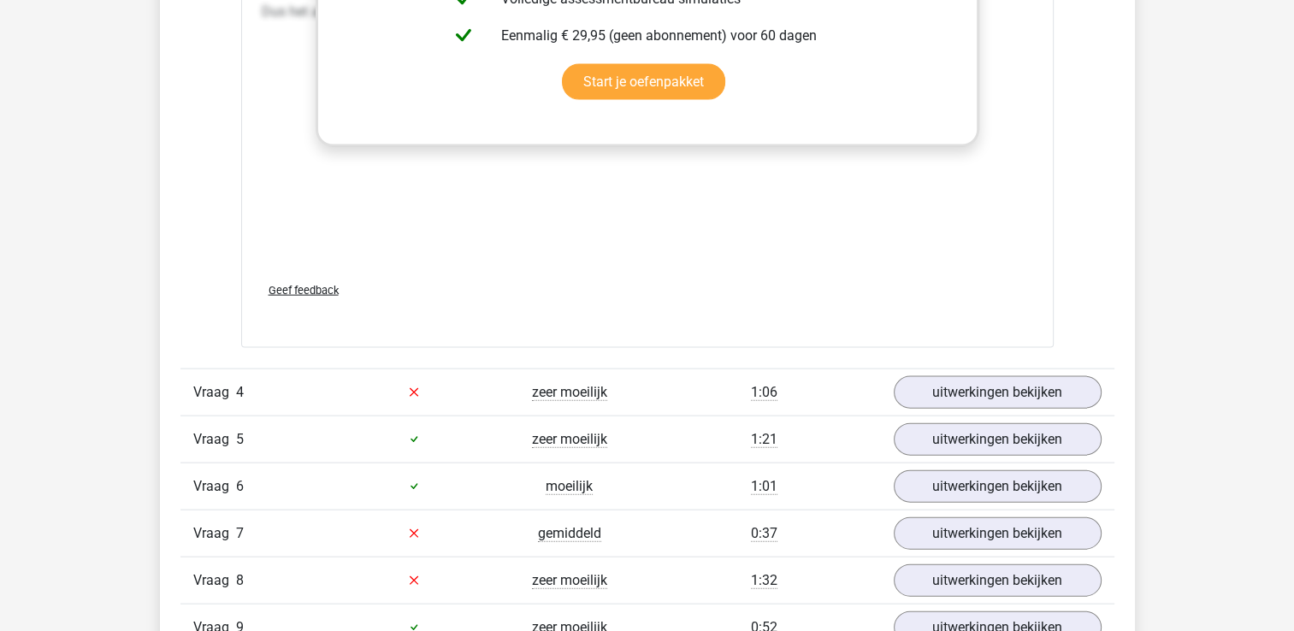
scroll to position [3653, 0]
click at [932, 396] on link "uitwerkingen bekijken" at bounding box center [996, 393] width 239 height 38
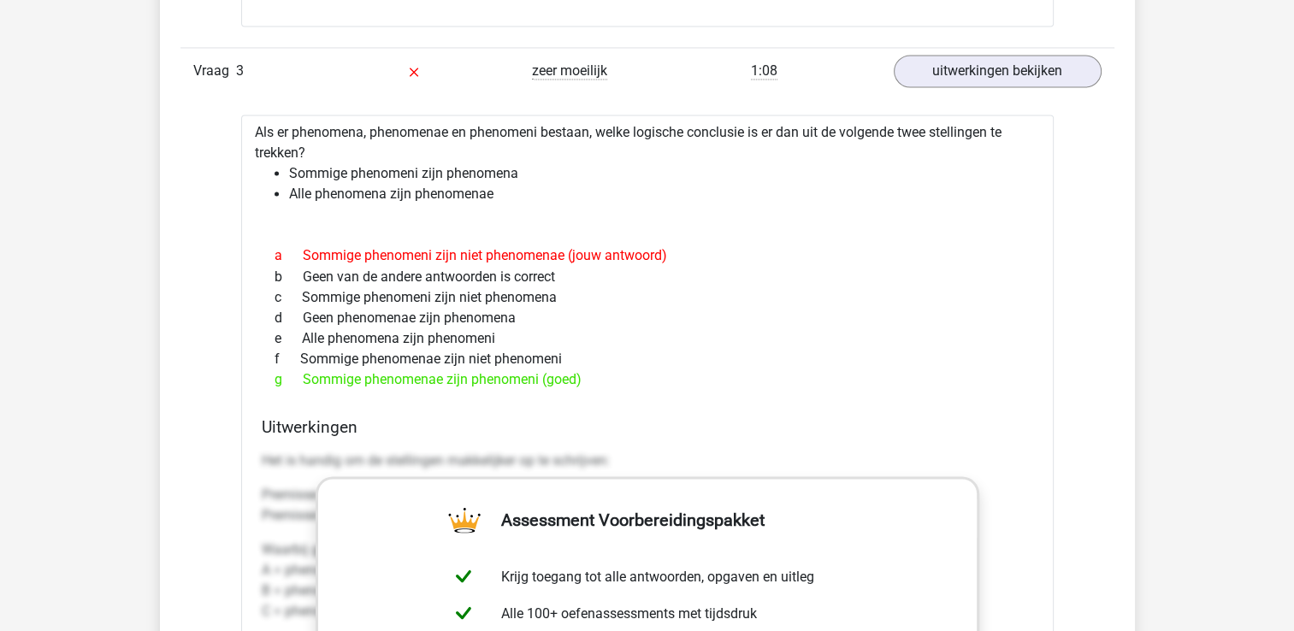
scroll to position [2962, 0]
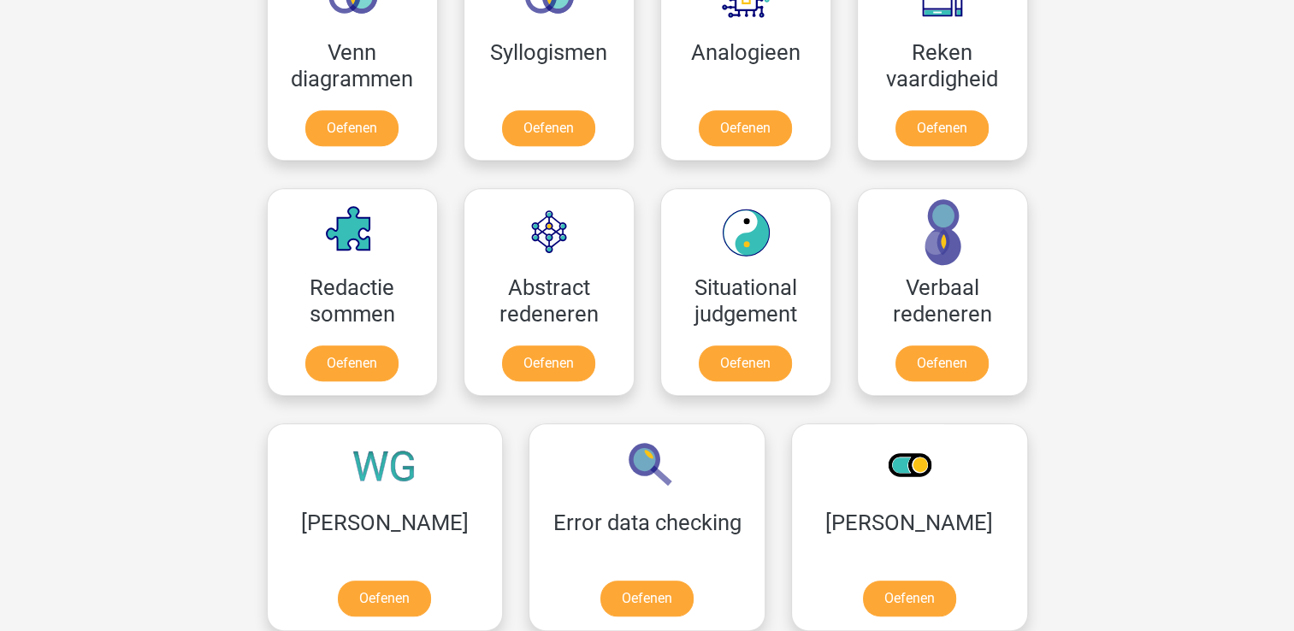
scroll to position [1088, 0]
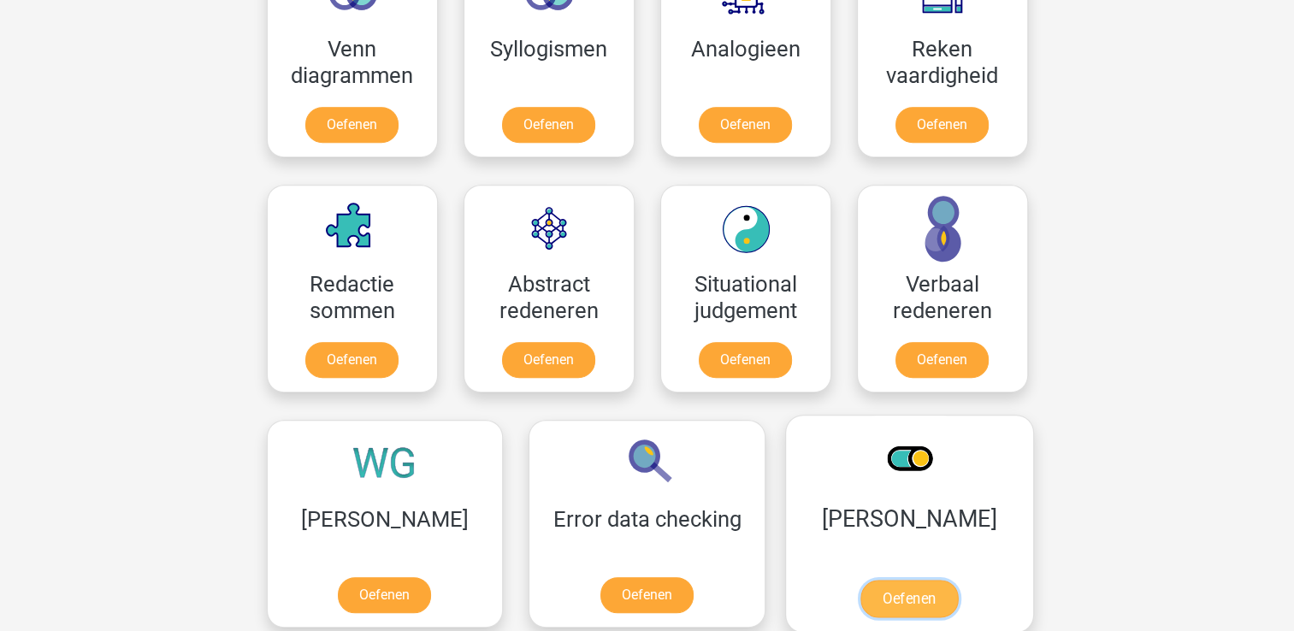
click at [860, 580] on link "Oefenen" at bounding box center [908, 599] width 97 height 38
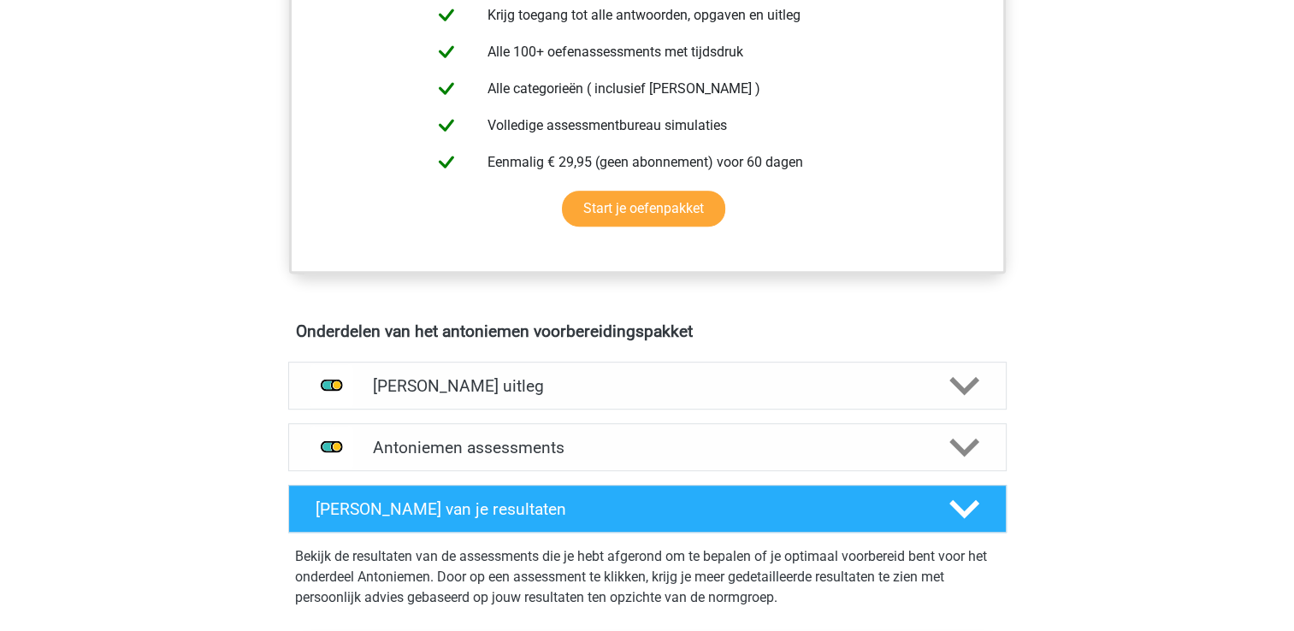
scroll to position [707, 0]
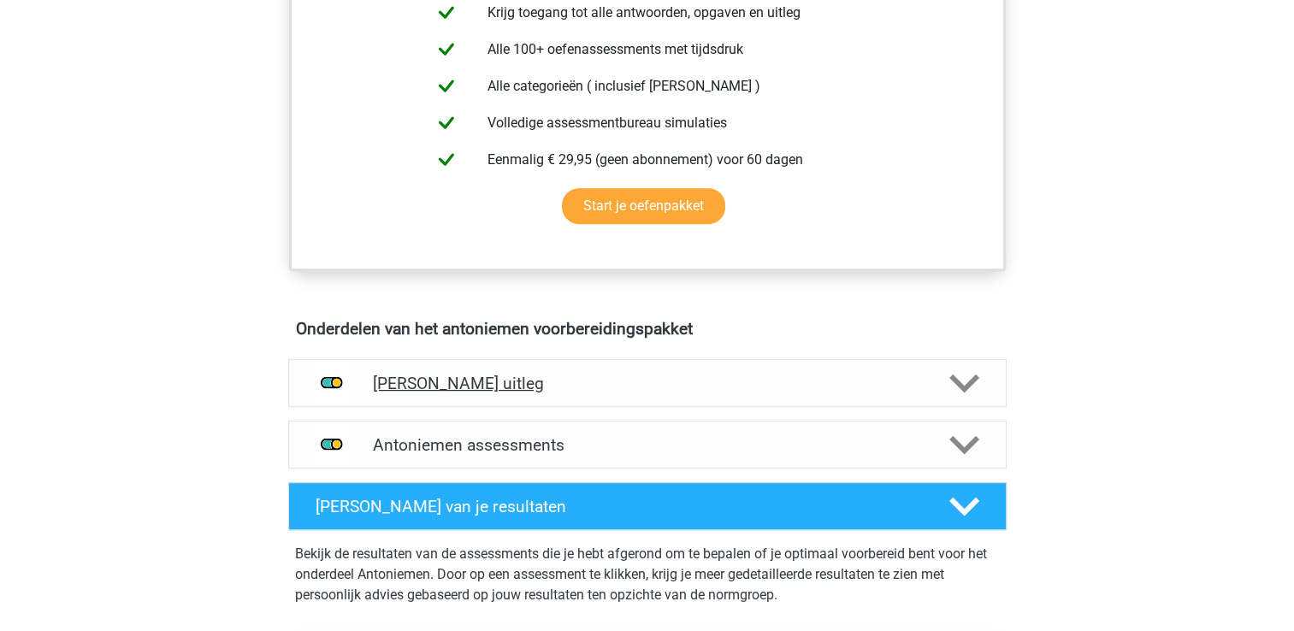
click at [964, 378] on icon at bounding box center [964, 384] width 30 height 30
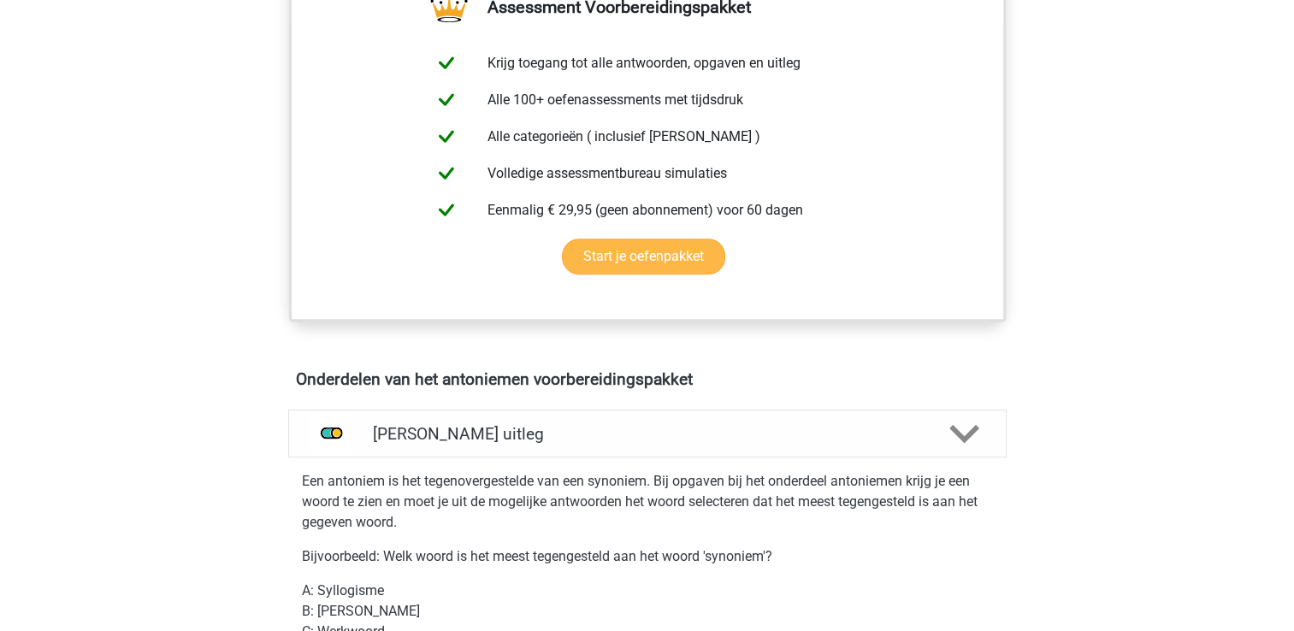
scroll to position [653, 0]
